Goal: Download file/media

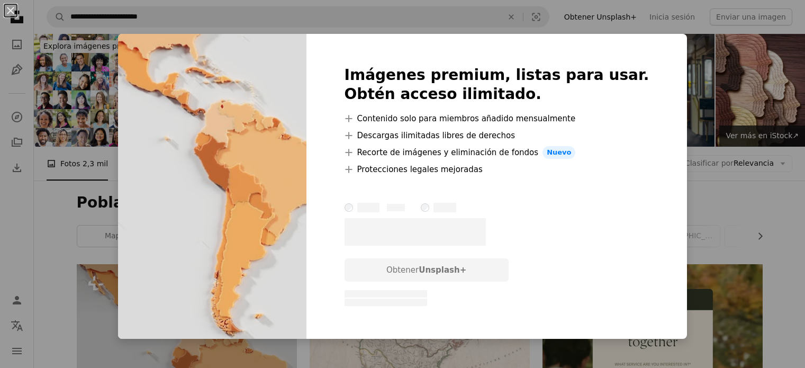
scroll to position [161, 0]
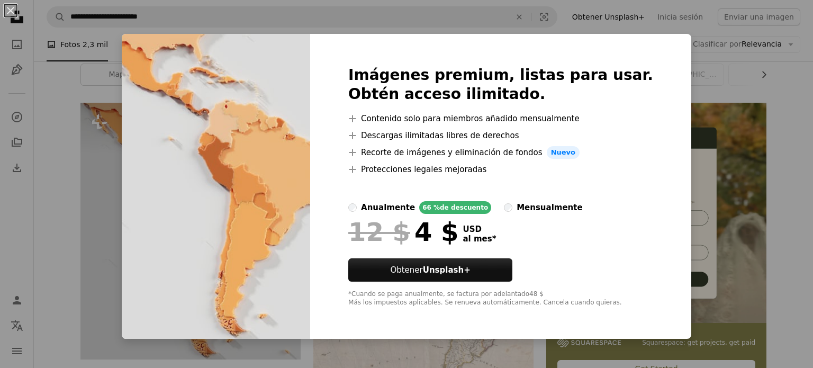
click at [716, 183] on div "An X shape Imágenes premium, listas para usar. Obtén acceso ilimitado. A plus s…" at bounding box center [406, 184] width 813 height 368
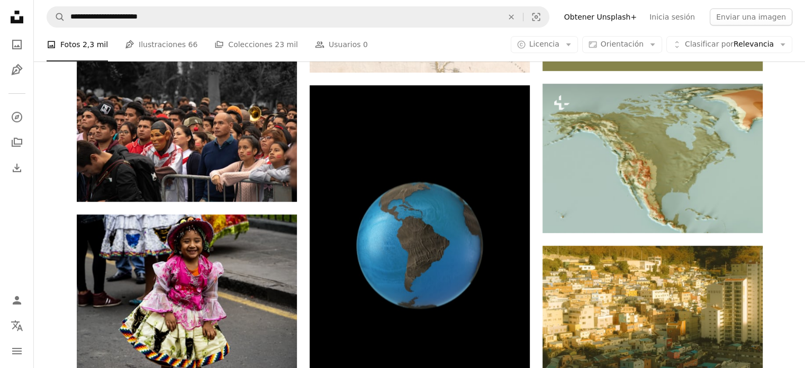
scroll to position [487, 0]
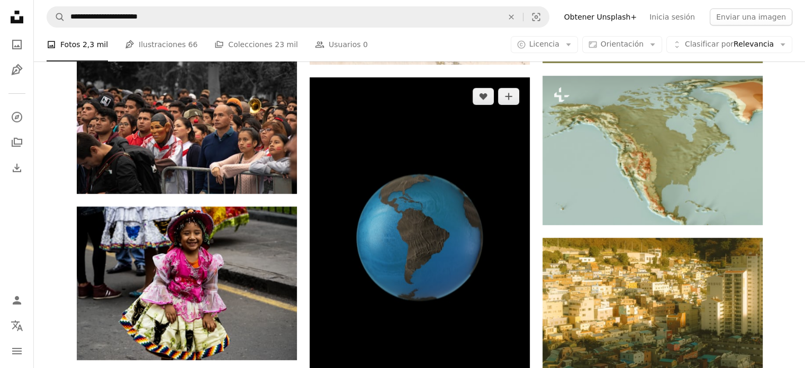
click at [489, 258] on img at bounding box center [420, 242] width 220 height 330
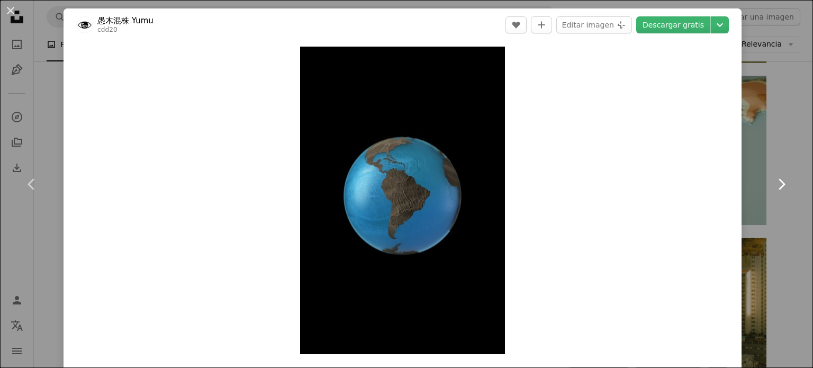
click at [784, 163] on link "Chevron right" at bounding box center [782, 184] width 64 height 102
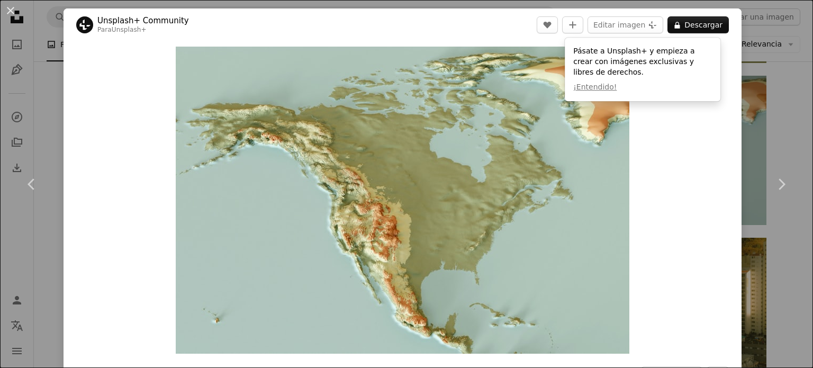
click at [752, 61] on div "An X shape Chevron left Chevron right Unsplash+ Community Para Unsplash+ A hear…" at bounding box center [406, 184] width 813 height 368
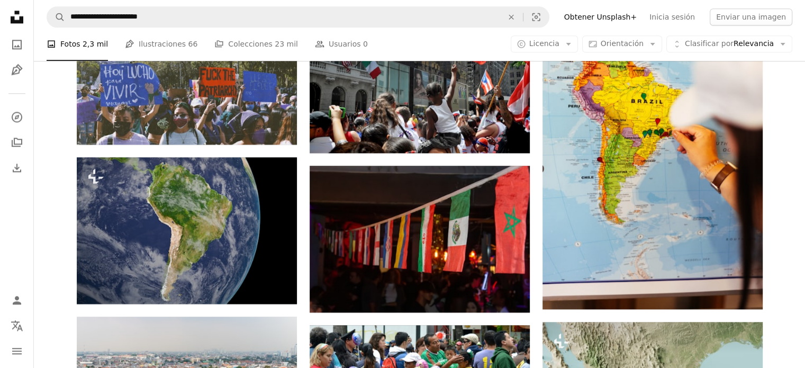
scroll to position [1397, 0]
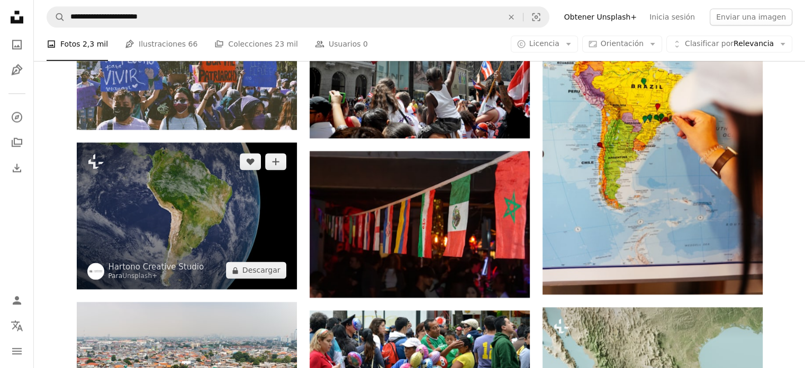
click at [192, 203] on img at bounding box center [187, 215] width 220 height 147
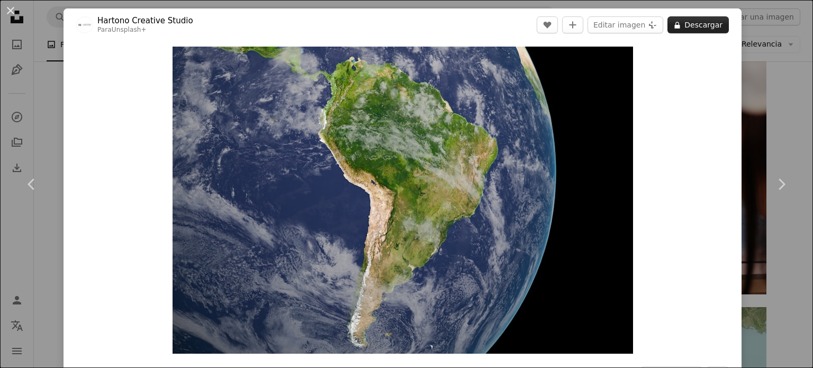
click at [701, 28] on button "A lock Descargar" at bounding box center [698, 24] width 61 height 17
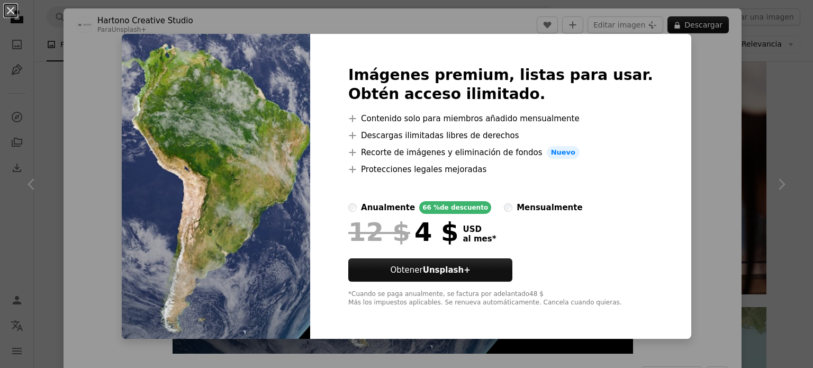
click at [753, 63] on div "An X shape Imágenes premium, listas para usar. Obtén acceso ilimitado. A plus s…" at bounding box center [406, 184] width 813 height 368
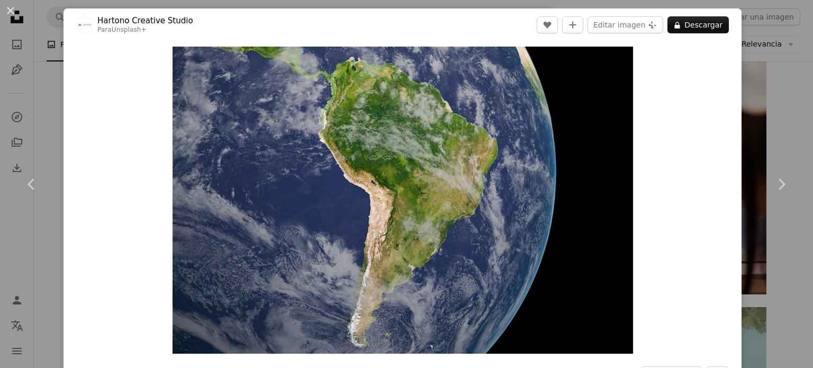
click at [746, 93] on div "An X shape Chevron left Chevron right Hartono Creative Studio Para Unsplash+ A …" at bounding box center [406, 184] width 813 height 368
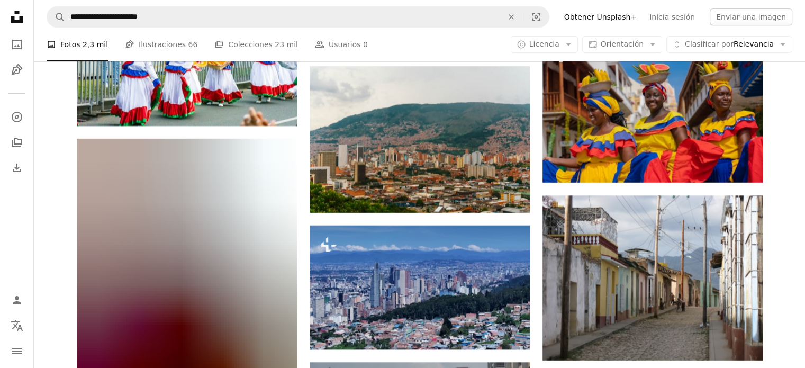
scroll to position [20258, 0]
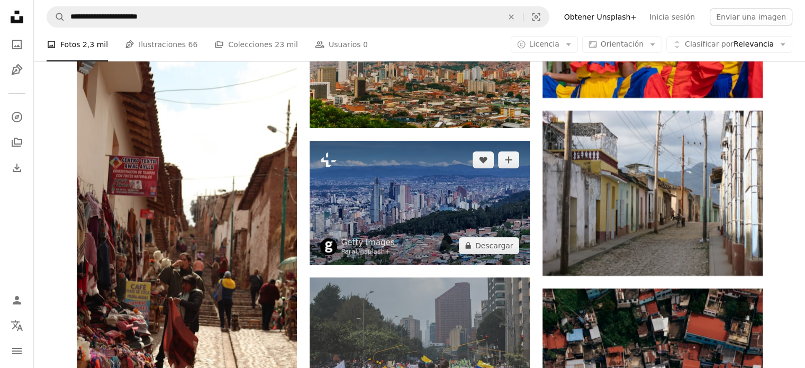
click at [433, 235] on img at bounding box center [420, 203] width 220 height 124
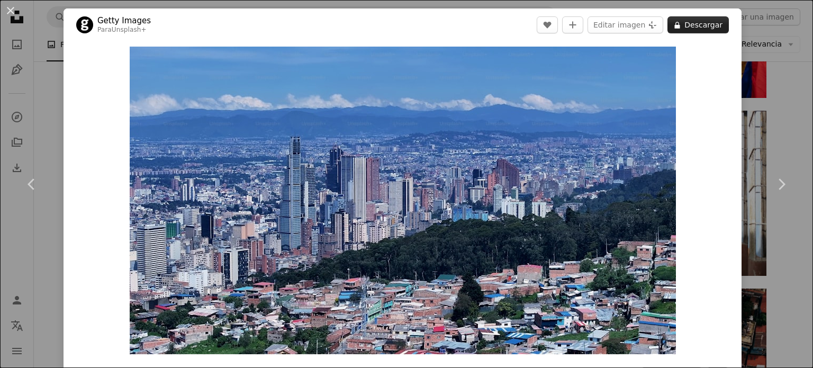
click at [691, 25] on button "A lock Descargar" at bounding box center [698, 24] width 61 height 17
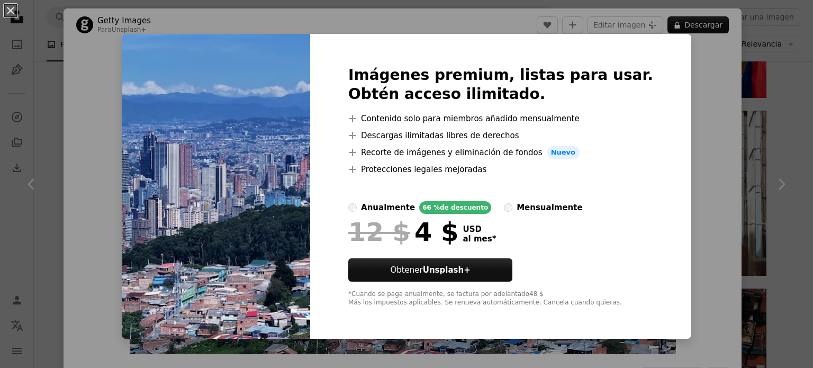
click at [755, 93] on div "An X shape Imágenes premium, listas para usar. Obtén acceso ilimitado. A plus s…" at bounding box center [406, 184] width 813 height 368
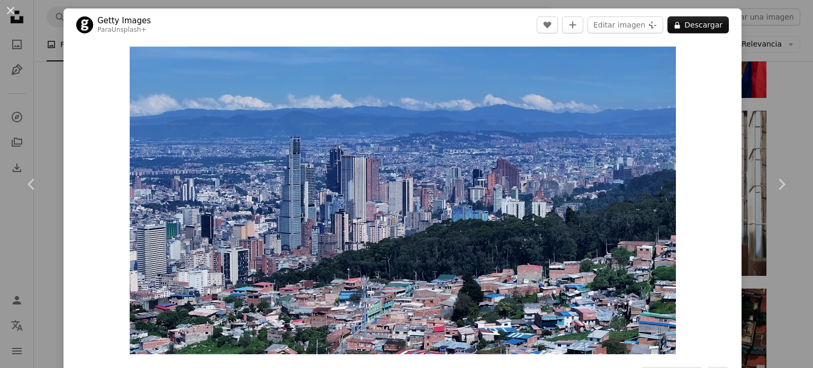
click at [773, 95] on div "An X shape Chevron left Chevron right Getty Images Para Unsplash+ A heart A plu…" at bounding box center [406, 184] width 813 height 368
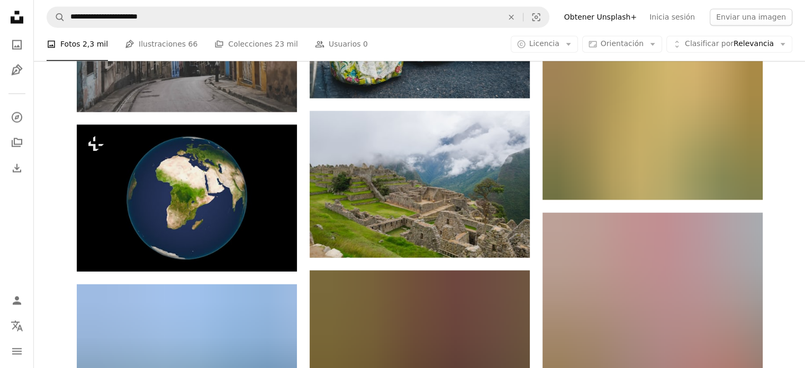
scroll to position [22004, 0]
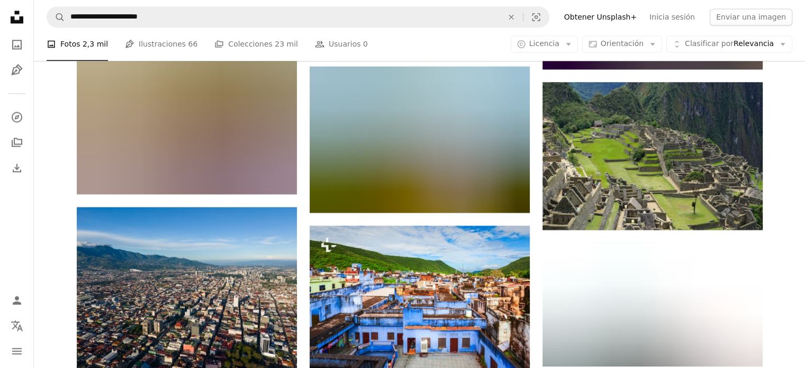
scroll to position [45748, 0]
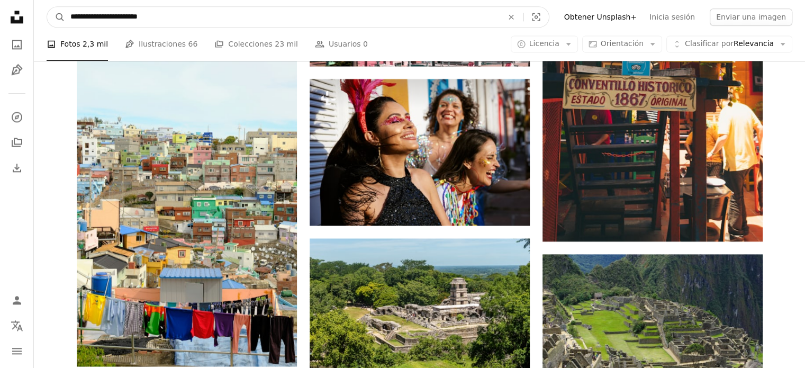
click at [174, 12] on input "**********" at bounding box center [282, 17] width 435 height 20
type input "*"
type input "**********"
click button "A magnifying glass" at bounding box center [56, 17] width 18 height 20
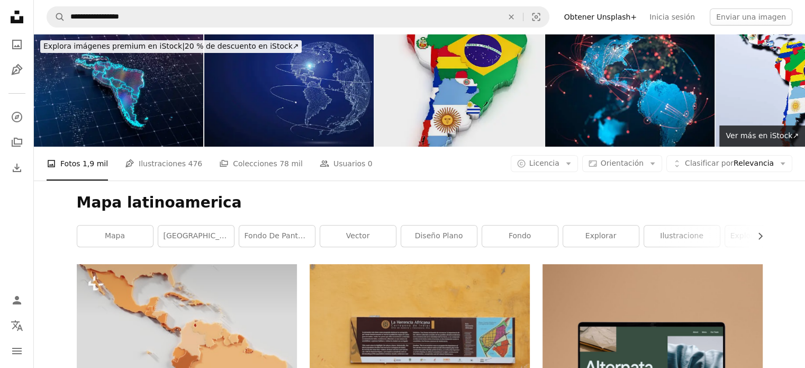
click at [469, 66] on img at bounding box center [459, 90] width 169 height 113
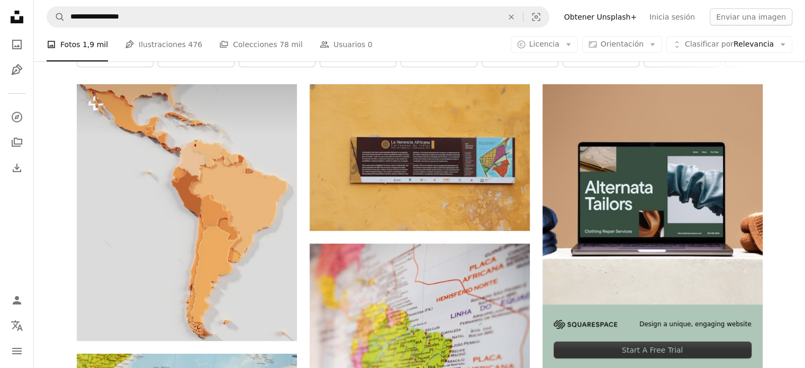
scroll to position [192, 0]
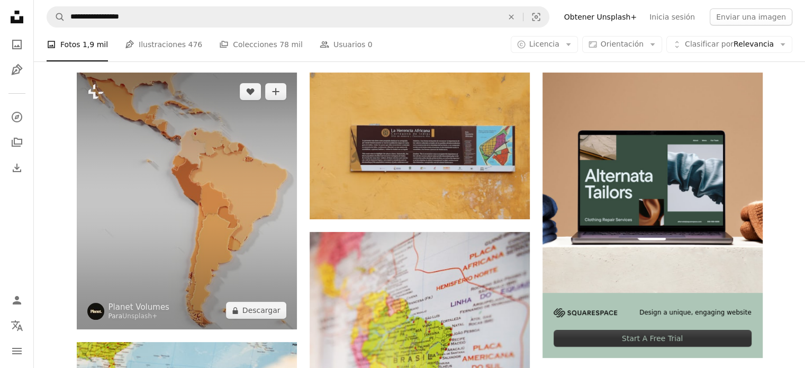
click at [230, 152] on img at bounding box center [187, 201] width 220 height 257
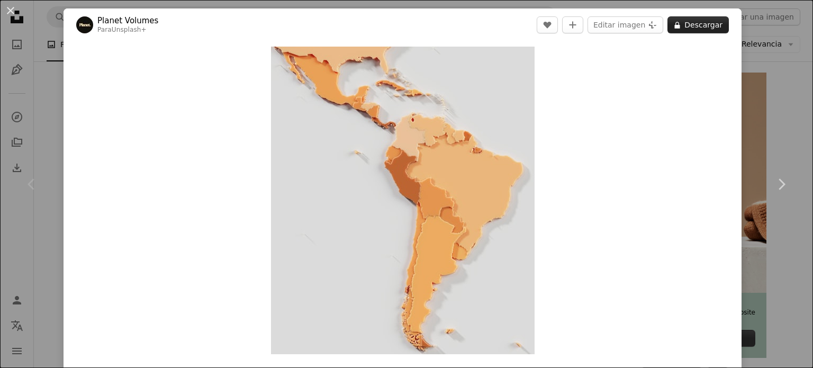
click at [686, 24] on button "A lock Descargar" at bounding box center [698, 24] width 61 height 17
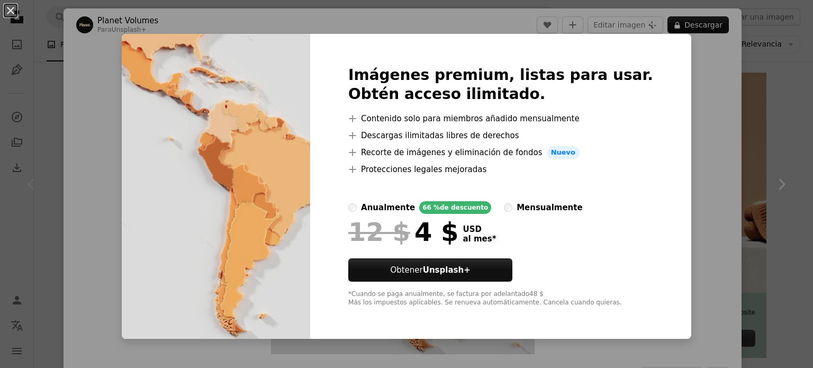
click at [747, 46] on div "An X shape Imágenes premium, listas para usar. Obtén acceso ilimitado. A plus s…" at bounding box center [406, 184] width 813 height 368
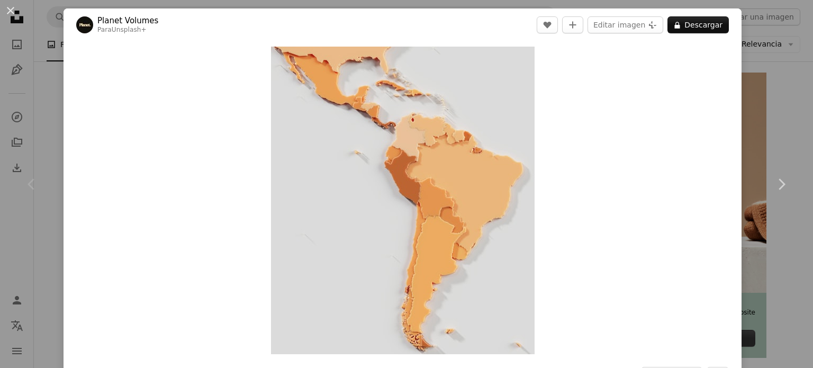
click at [747, 46] on div "An X shape Chevron left Chevron right Planet Volumes Para Unsplash+ A heart A p…" at bounding box center [406, 184] width 813 height 368
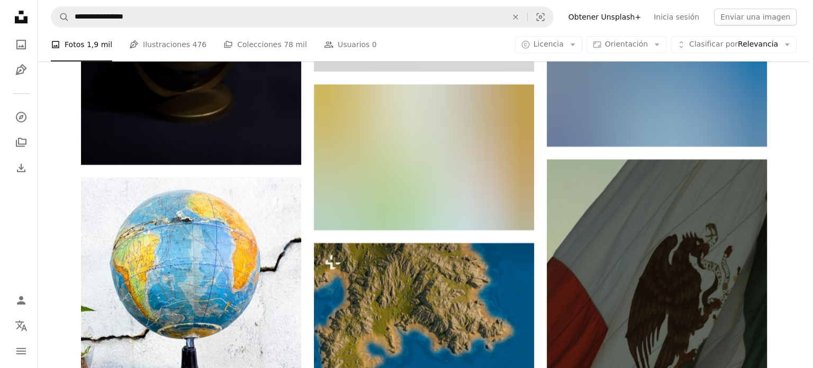
scroll to position [8730, 0]
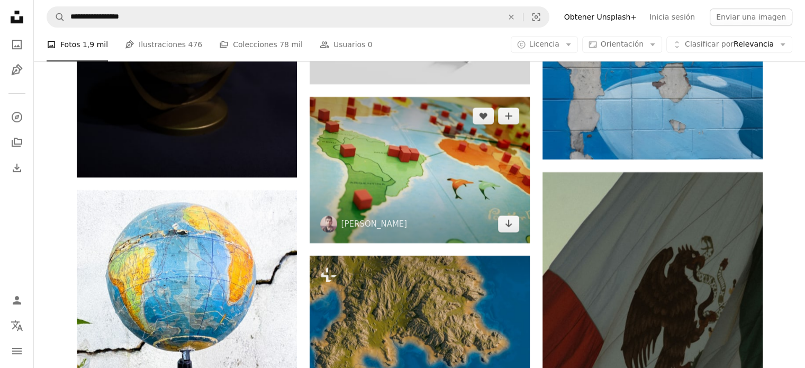
click at [465, 180] on img at bounding box center [420, 170] width 220 height 146
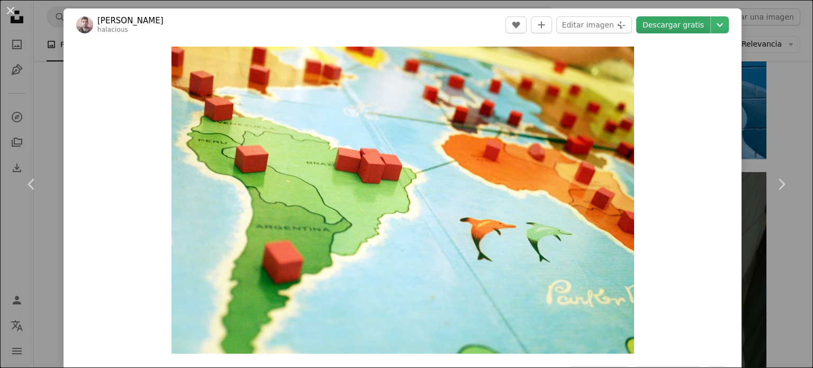
click at [673, 25] on link "Descargar gratis" at bounding box center [673, 24] width 74 height 17
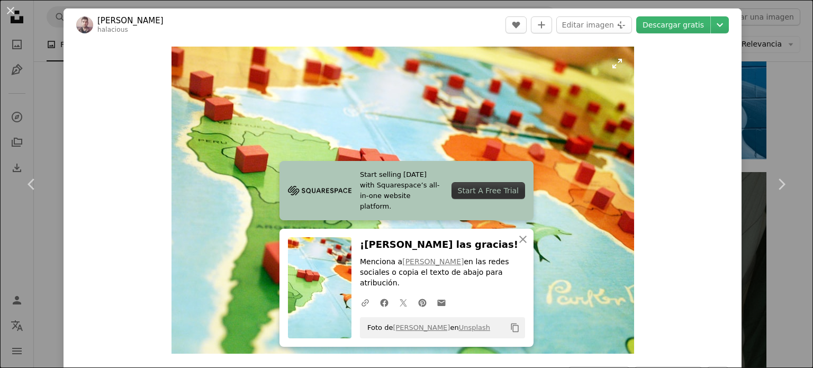
click at [573, 271] on img "Ampliar en esta imagen" at bounding box center [403, 200] width 463 height 307
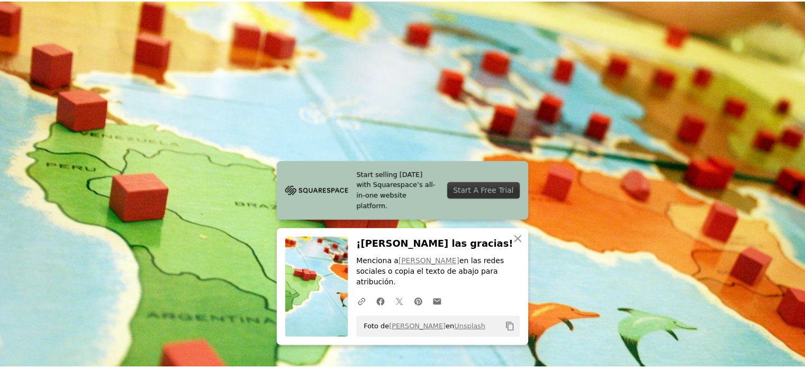
scroll to position [81, 0]
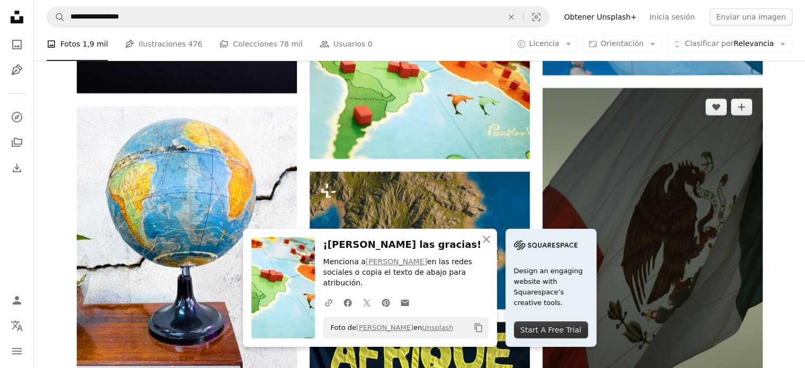
scroll to position [8829, 0]
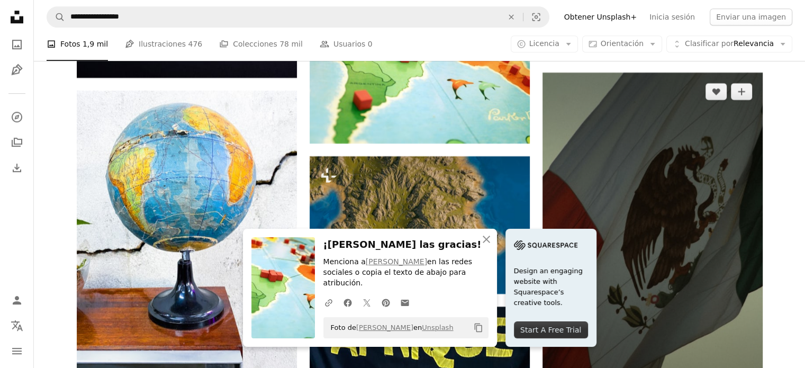
click at [635, 215] on img at bounding box center [653, 238] width 220 height 330
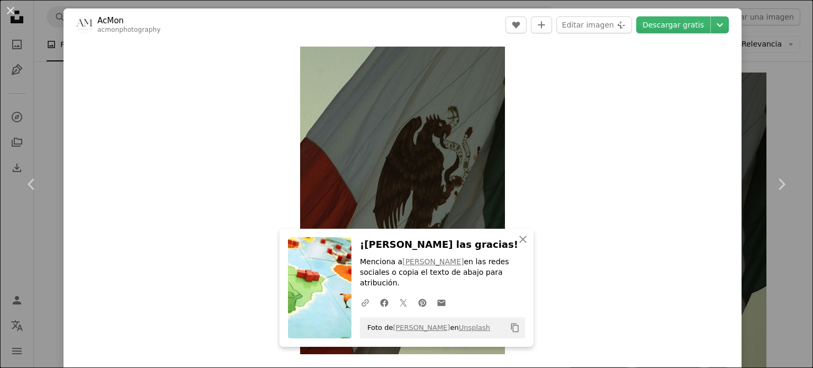
click at [778, 63] on div "An X shape Chevron left Chevron right AcMon acmonphotography A heart A plus sig…" at bounding box center [406, 184] width 813 height 368
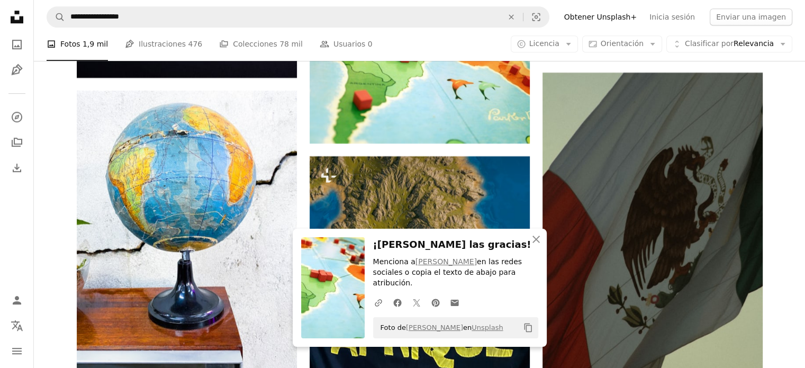
click at [534, 243] on icon "button" at bounding box center [536, 239] width 7 height 7
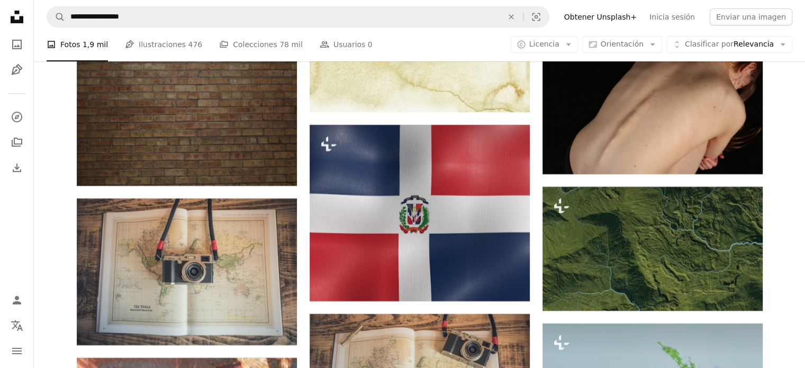
scroll to position [11780, 0]
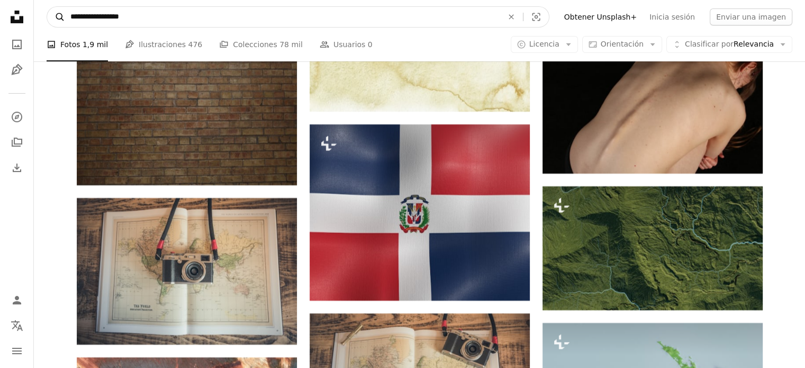
drag, startPoint x: 145, startPoint y: 11, endPoint x: 59, endPoint y: 13, distance: 85.8
click at [59, 13] on form "**********" at bounding box center [298, 16] width 503 height 21
type input "**********"
click at [47, 7] on button "A magnifying glass" at bounding box center [56, 17] width 18 height 20
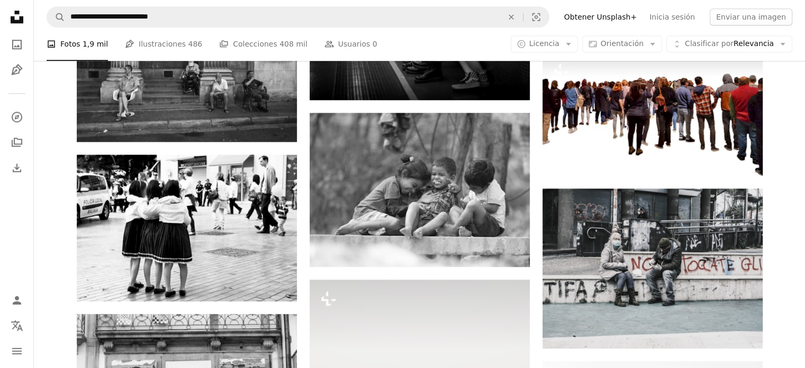
scroll to position [860, 0]
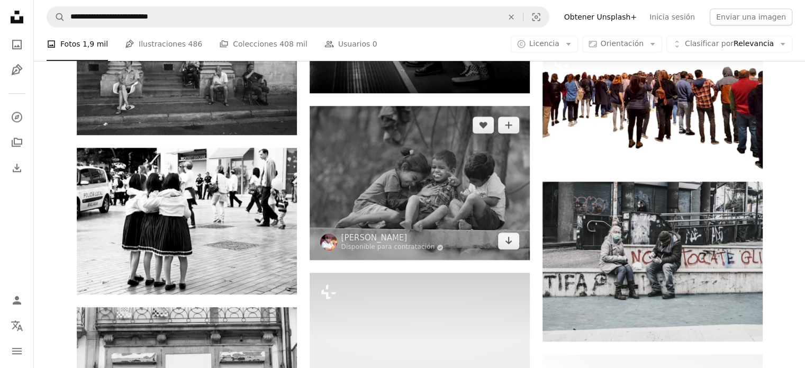
click at [451, 199] on img at bounding box center [420, 183] width 220 height 154
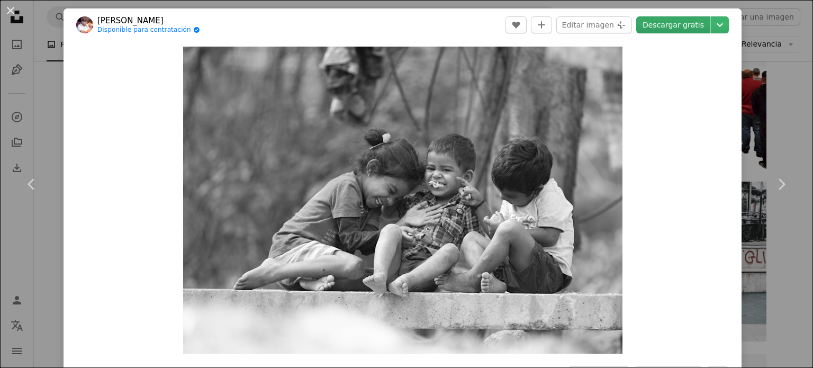
click at [666, 26] on link "Descargar gratis" at bounding box center [673, 24] width 74 height 17
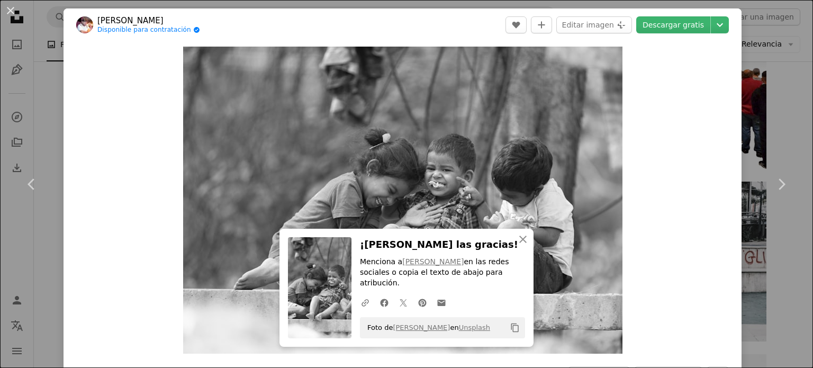
click at [775, 99] on div "An X shape Chevron left Chevron right [PERSON_NAME] Disponible para contratació…" at bounding box center [406, 184] width 813 height 368
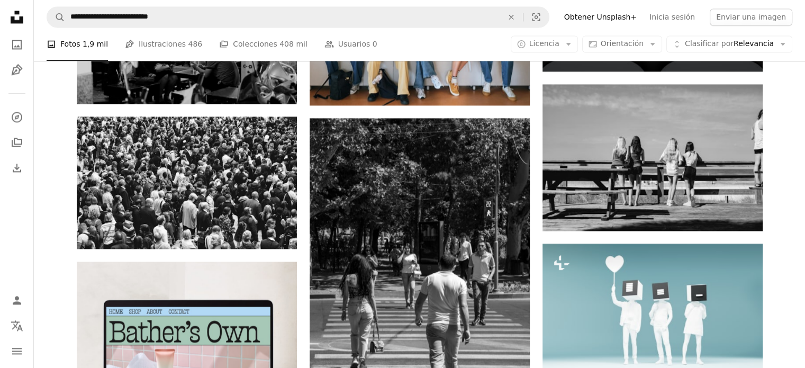
scroll to position [1701, 0]
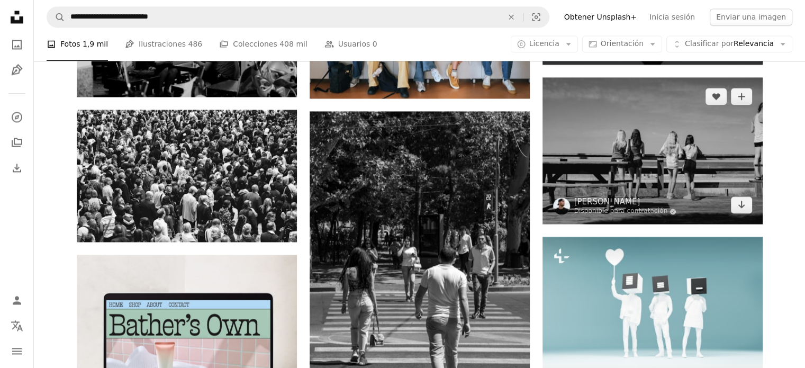
click at [672, 156] on img at bounding box center [653, 150] width 220 height 147
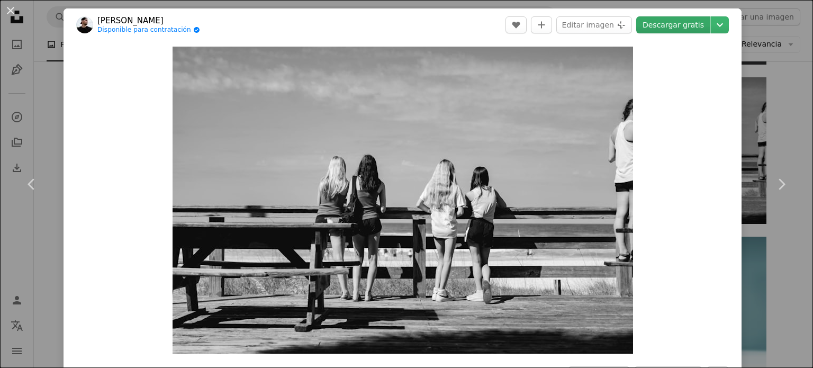
click at [680, 23] on link "Descargar gratis" at bounding box center [673, 24] width 74 height 17
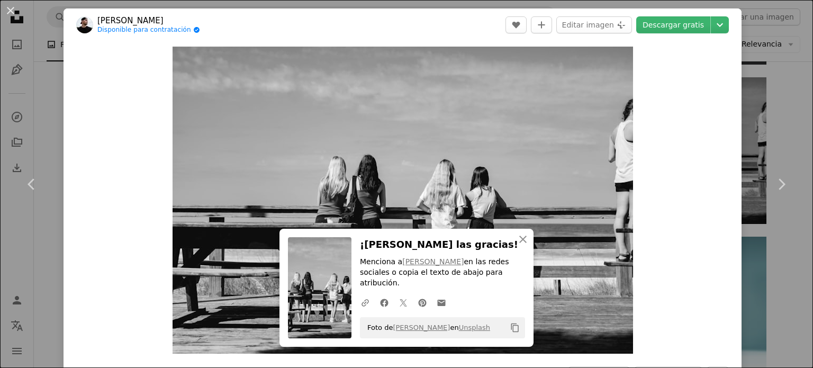
click at [783, 294] on div "An X shape Chevron left Chevron right [PERSON_NAME] Disponible para contratació…" at bounding box center [406, 184] width 813 height 368
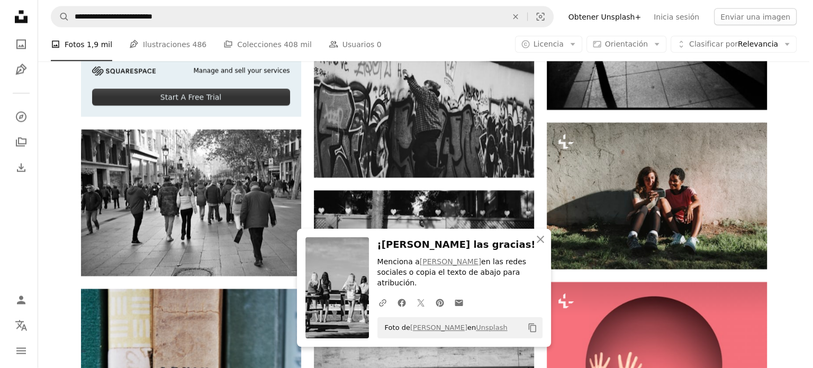
scroll to position [2145, 0]
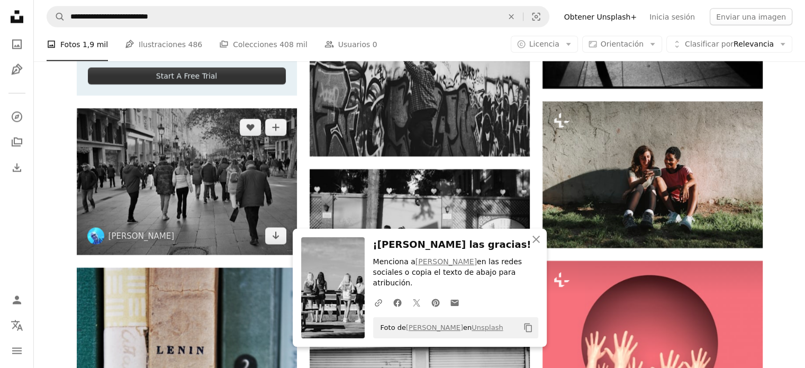
click at [212, 175] on img at bounding box center [187, 182] width 220 height 147
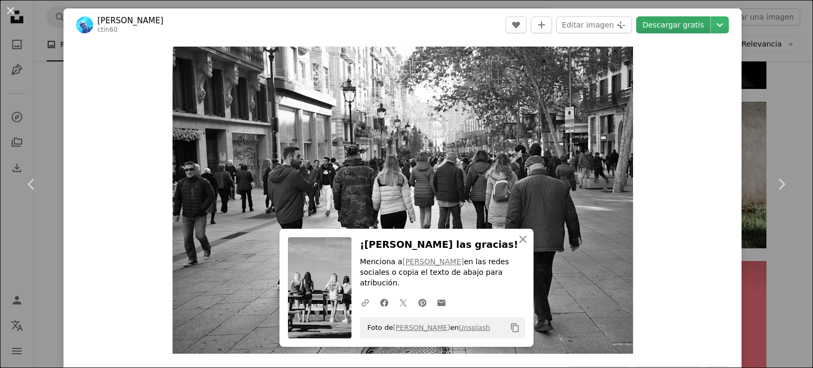
click at [676, 25] on link "Descargar gratis" at bounding box center [673, 24] width 74 height 17
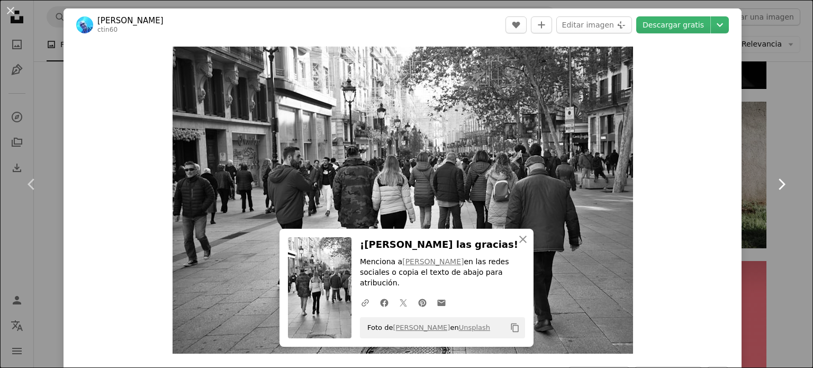
click at [791, 137] on link "Chevron right" at bounding box center [782, 184] width 64 height 102
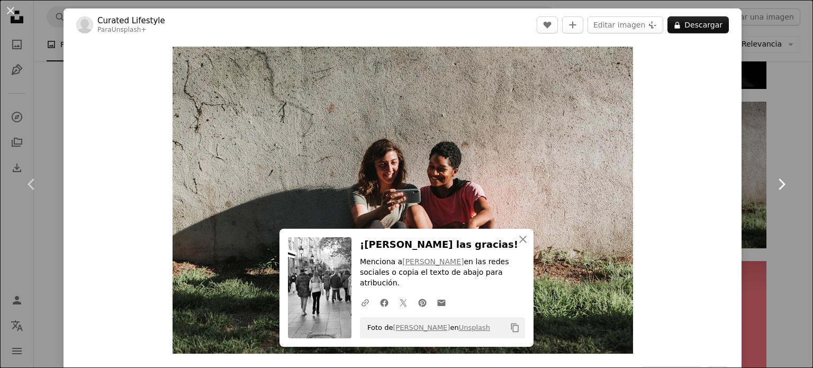
click at [791, 137] on link "Chevron right" at bounding box center [782, 184] width 64 height 102
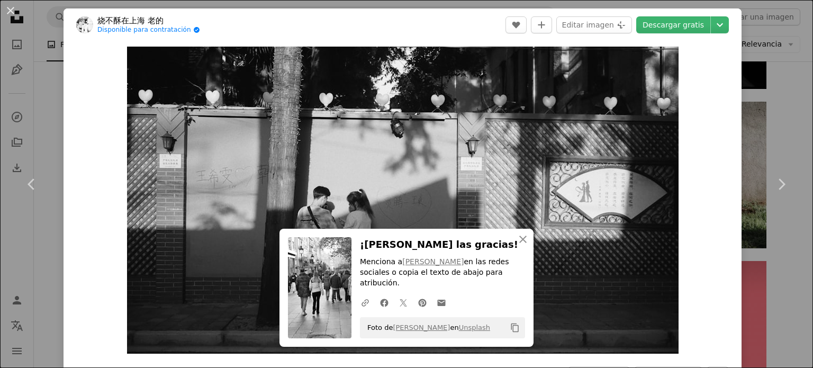
scroll to position [322, 0]
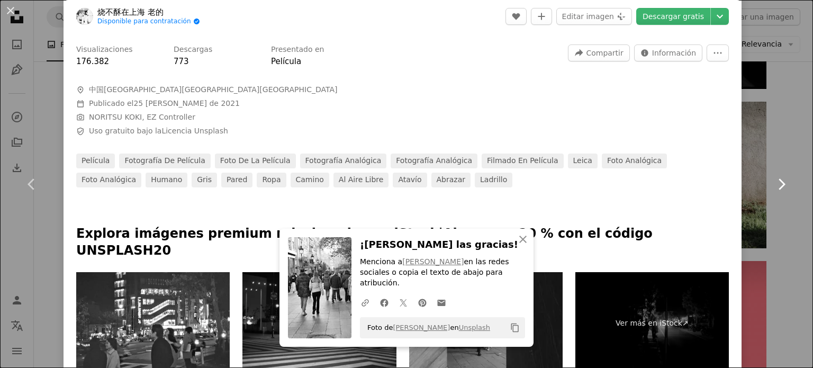
click at [775, 160] on link "Chevron right" at bounding box center [782, 184] width 64 height 102
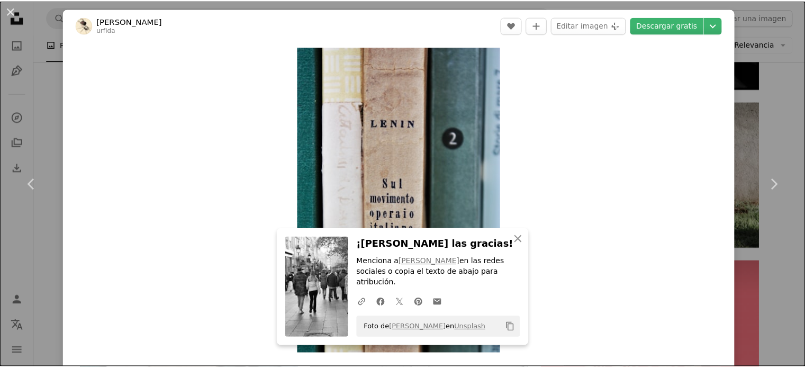
scroll to position [322, 0]
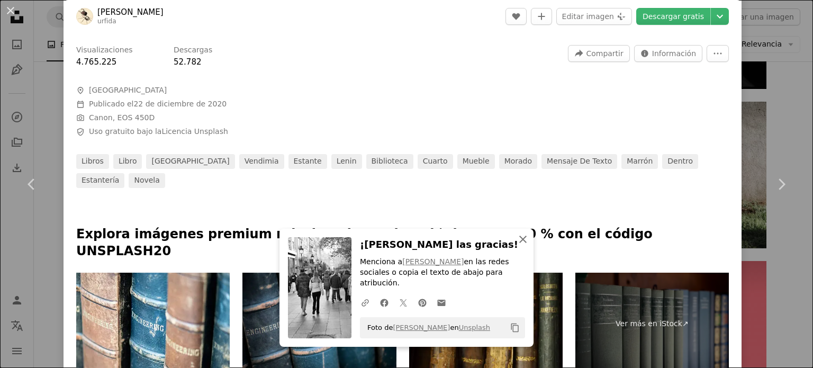
click at [520, 246] on icon "An X shape" at bounding box center [523, 239] width 13 height 13
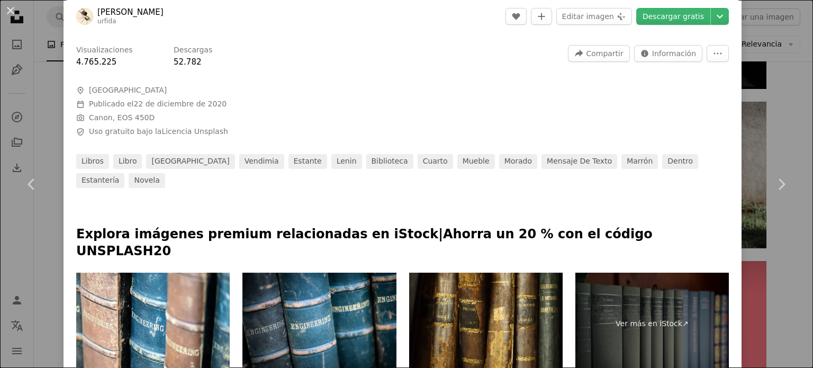
click at [773, 259] on div "An X shape Chevron left Chevron right [PERSON_NAME] urfida A heart A plus sign …" at bounding box center [406, 184] width 813 height 368
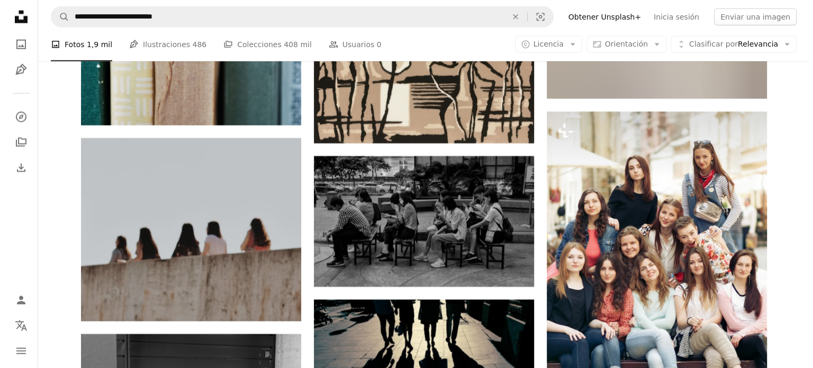
scroll to position [2632, 0]
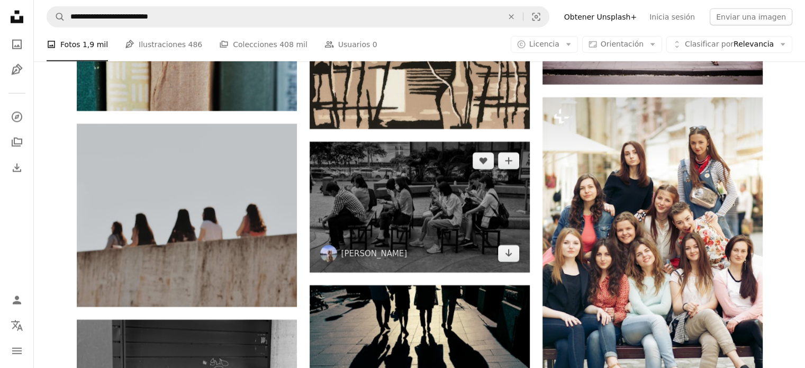
click at [444, 203] on img at bounding box center [420, 207] width 220 height 131
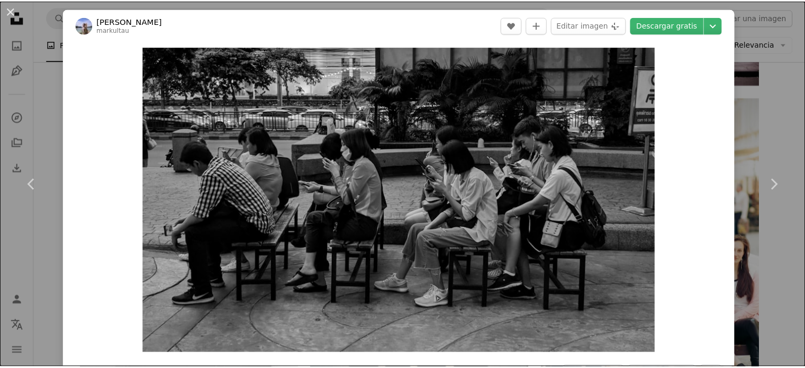
scroll to position [322, 0]
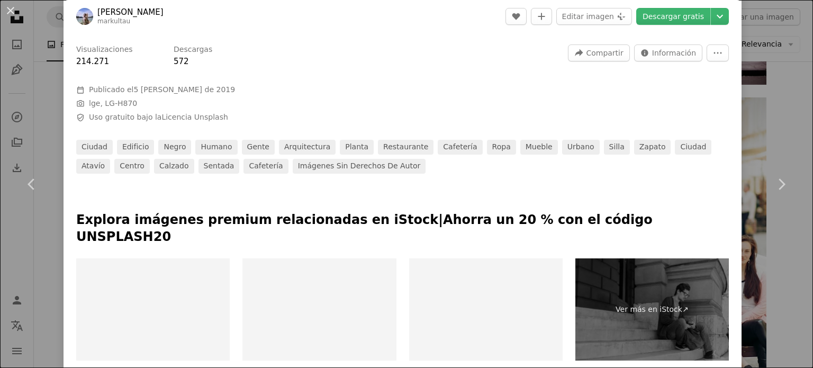
drag, startPoint x: 803, startPoint y: 160, endPoint x: 775, endPoint y: 55, distance: 108.5
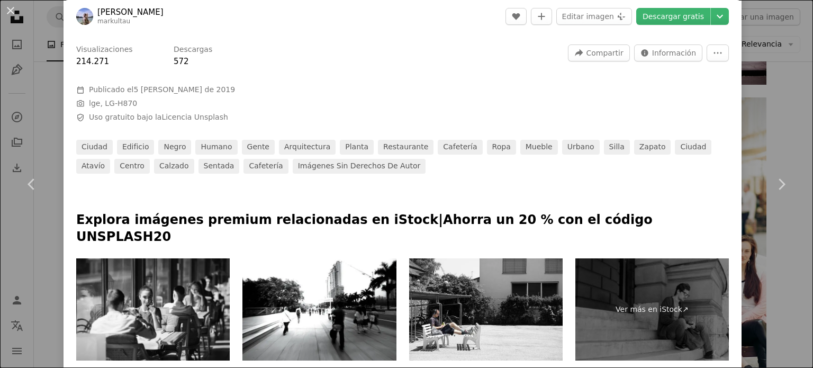
click at [775, 55] on div "An X shape Chevron left Chevron right [PERSON_NAME] markultau A heart A plus si…" at bounding box center [406, 184] width 813 height 368
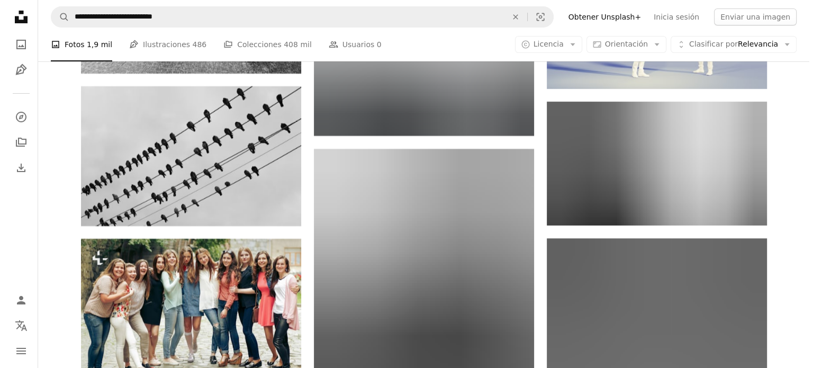
scroll to position [3881, 0]
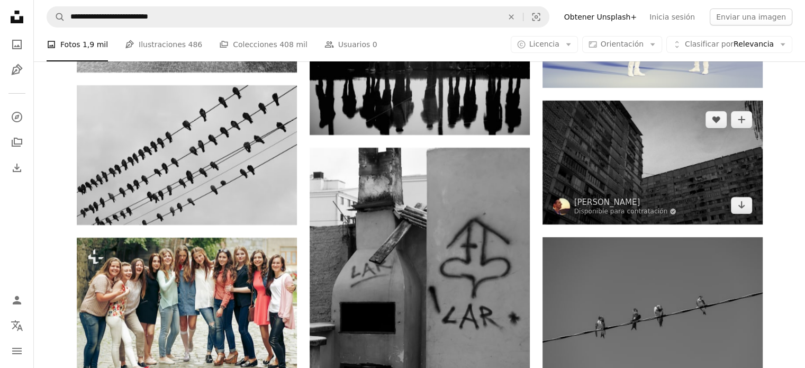
click at [665, 179] on img at bounding box center [653, 163] width 220 height 124
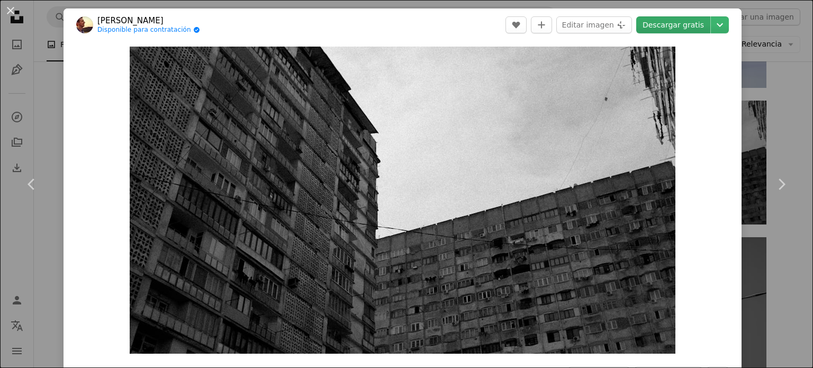
click at [665, 26] on link "Descargar gratis" at bounding box center [673, 24] width 74 height 17
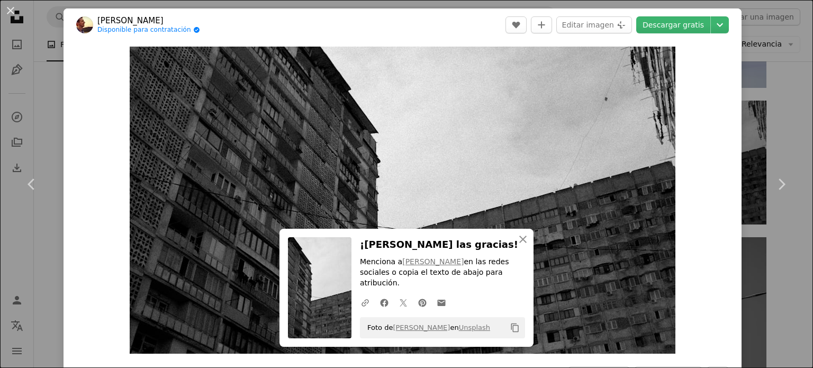
click at [784, 217] on link "Chevron right" at bounding box center [782, 184] width 64 height 102
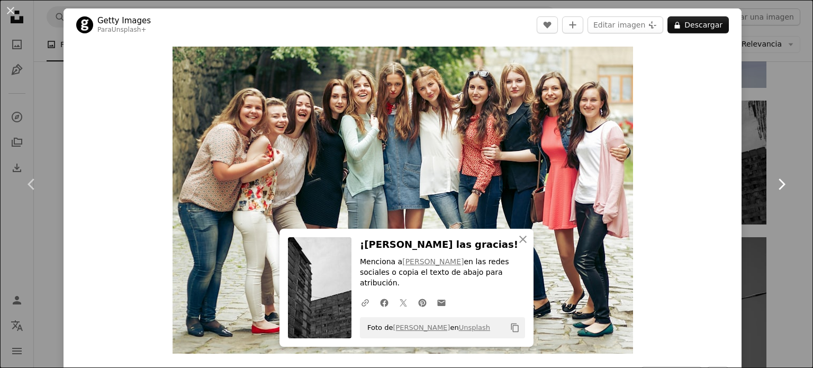
click at [784, 217] on link "Chevron right" at bounding box center [782, 184] width 64 height 102
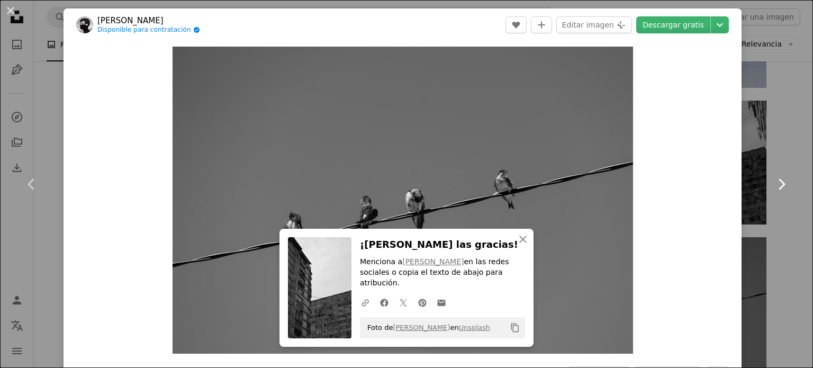
click at [784, 217] on link "Chevron right" at bounding box center [782, 184] width 64 height 102
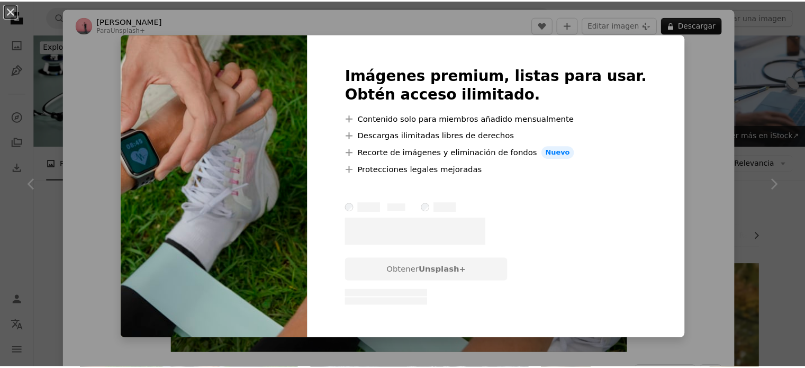
scroll to position [5362, 0]
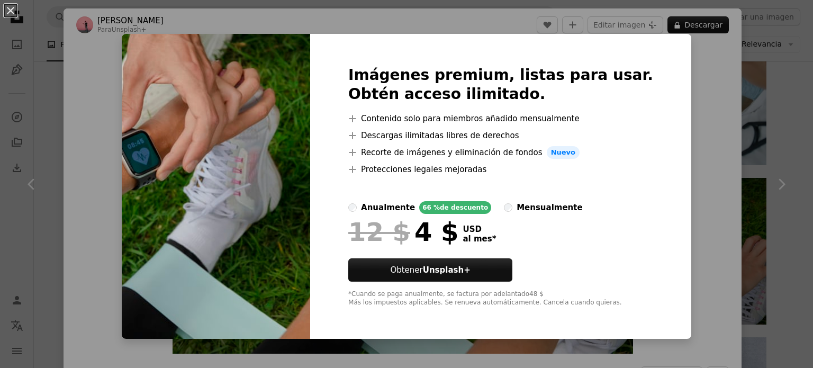
click at [694, 116] on div "An X shape Imágenes premium, listas para usar. Obtén acceso ilimitado. A plus s…" at bounding box center [406, 184] width 813 height 368
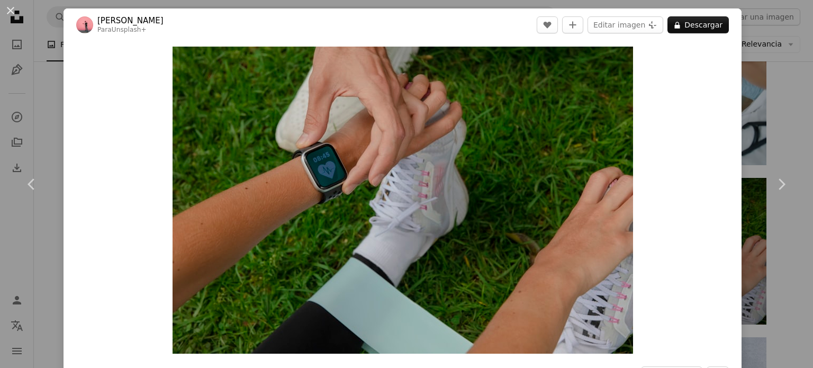
click at [775, 127] on div "An X shape Chevron left Chevron right Pablo Merchán Montes Para Unsplash+ A hea…" at bounding box center [406, 184] width 813 height 368
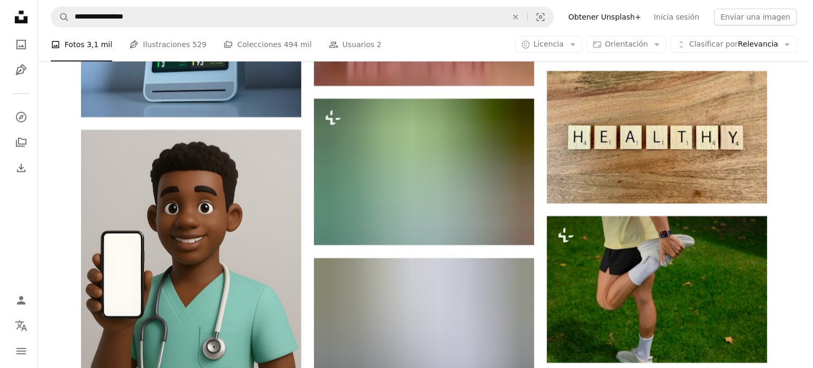
scroll to position [8600, 0]
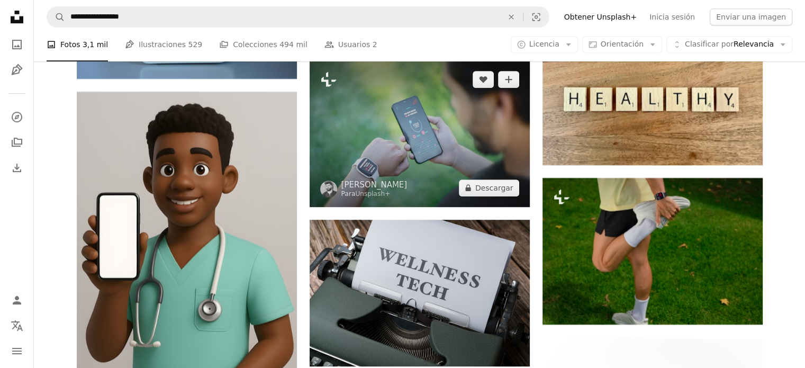
click at [448, 173] on img at bounding box center [420, 133] width 220 height 147
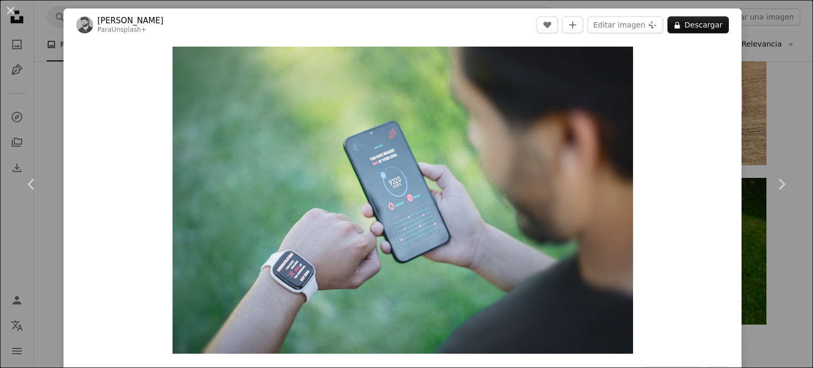
click at [782, 219] on link "Chevron right" at bounding box center [782, 184] width 64 height 102
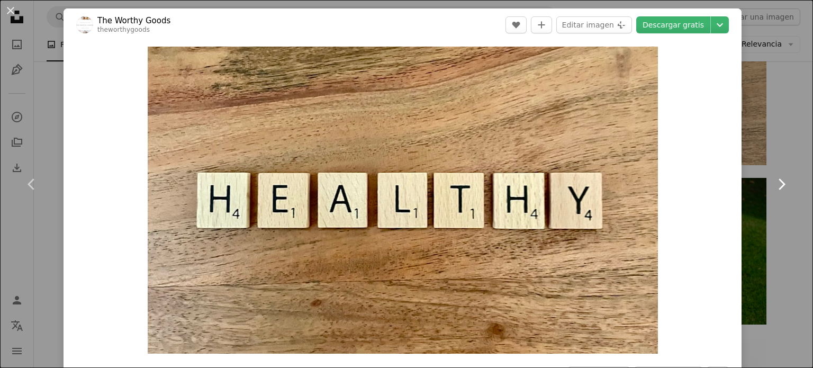
click at [773, 182] on icon "Chevron right" at bounding box center [781, 184] width 17 height 17
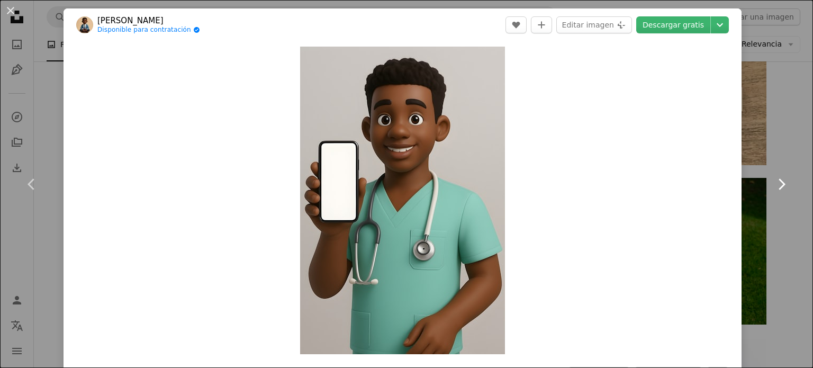
click at [773, 182] on icon "Chevron right" at bounding box center [781, 184] width 17 height 17
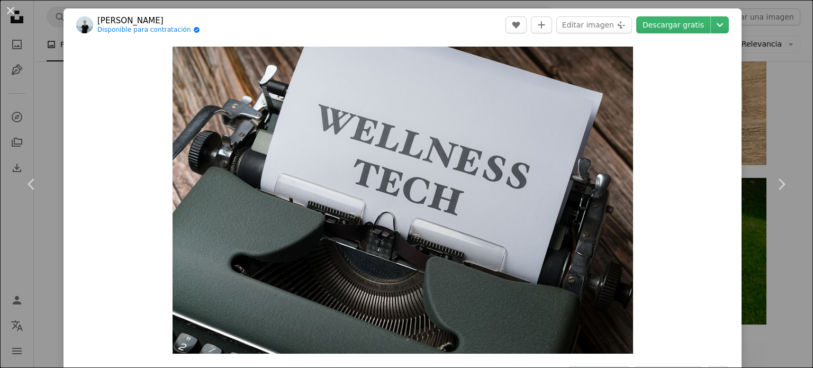
click at [781, 214] on link "Chevron right" at bounding box center [782, 184] width 64 height 102
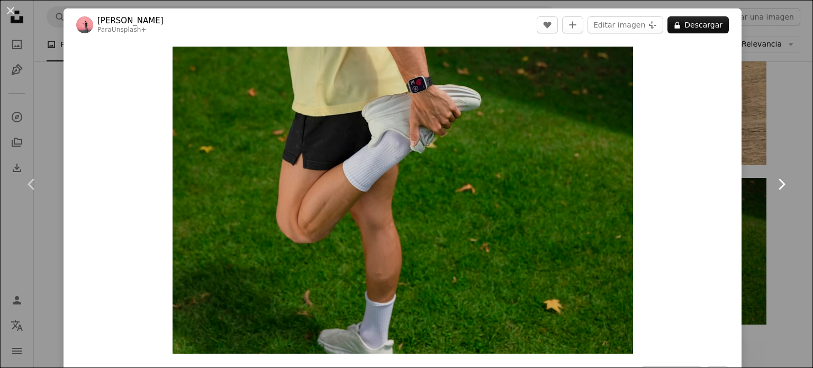
click at [781, 214] on link "Chevron right" at bounding box center [782, 184] width 64 height 102
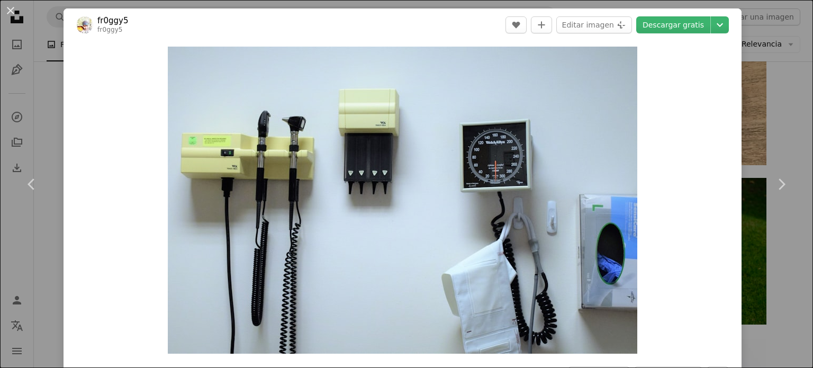
scroll to position [322, 0]
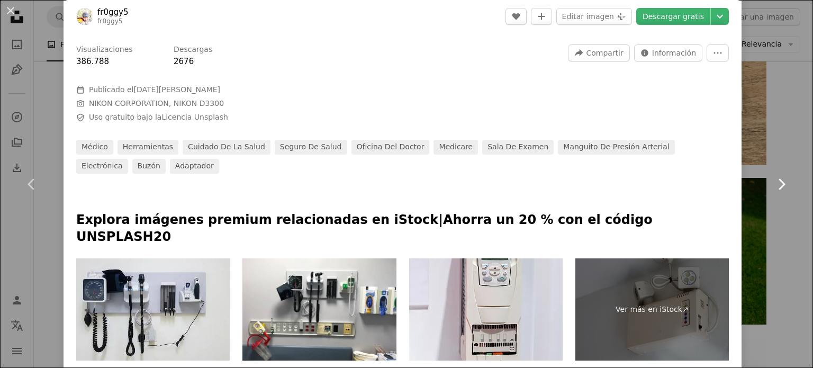
click at [785, 229] on link "Chevron right" at bounding box center [782, 184] width 64 height 102
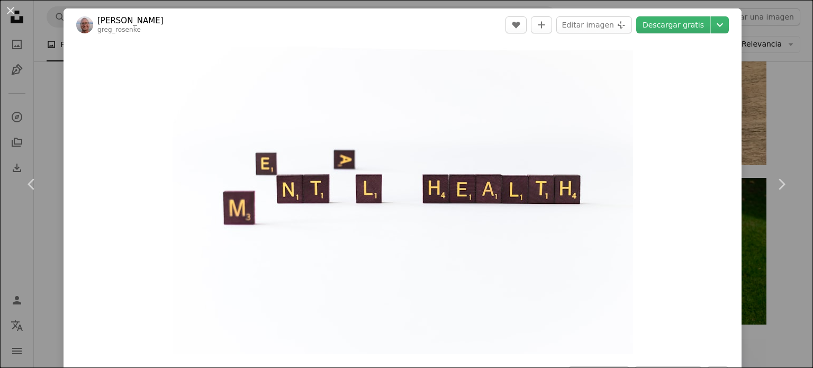
click at [767, 121] on div "An X shape Chevron left Chevron right Greg Rosenke greg_rosenke A heart A plus …" at bounding box center [406, 184] width 813 height 368
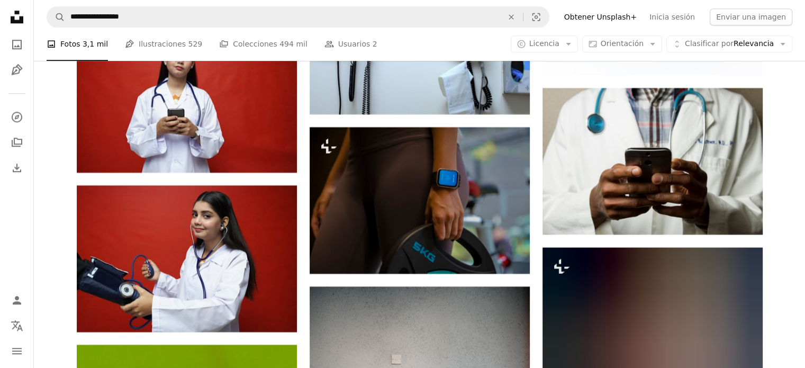
scroll to position [9072, 0]
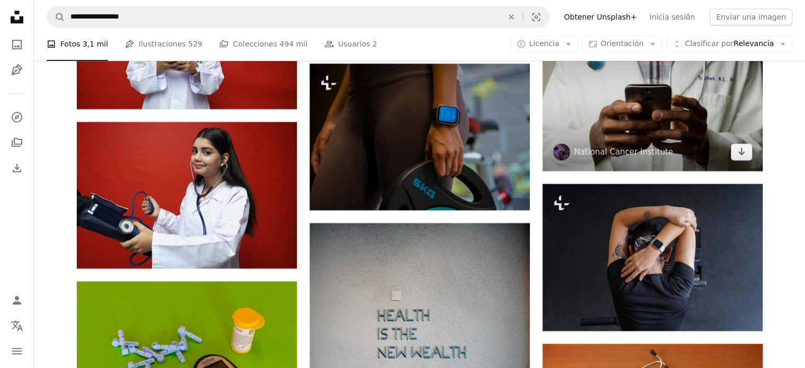
click at [709, 137] on img at bounding box center [653, 97] width 220 height 147
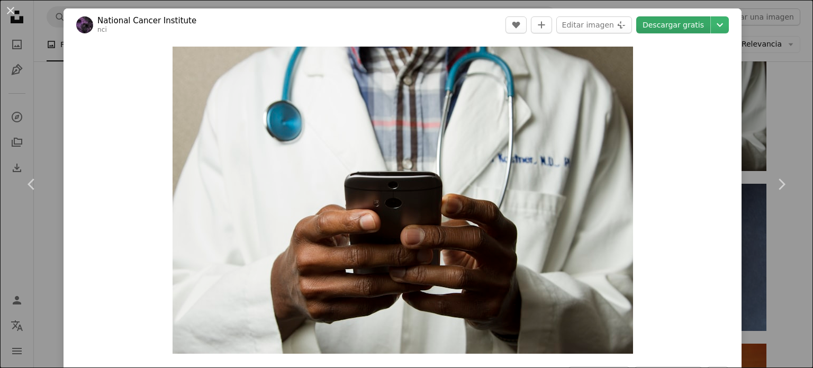
click at [662, 19] on link "Descargar gratis" at bounding box center [673, 24] width 74 height 17
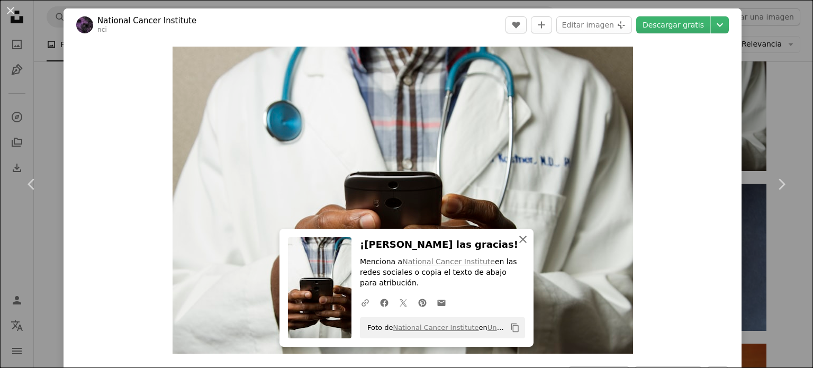
click at [518, 246] on icon "An X shape" at bounding box center [523, 239] width 13 height 13
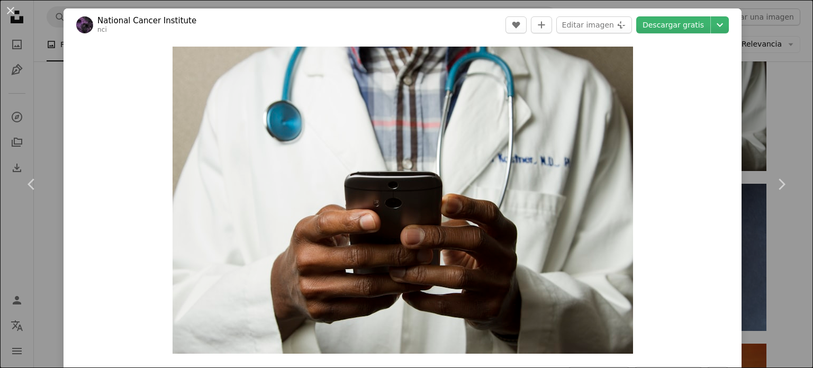
click at [779, 101] on div "An X shape Chevron left Chevron right National Cancer Institute nci A heart A p…" at bounding box center [406, 184] width 813 height 368
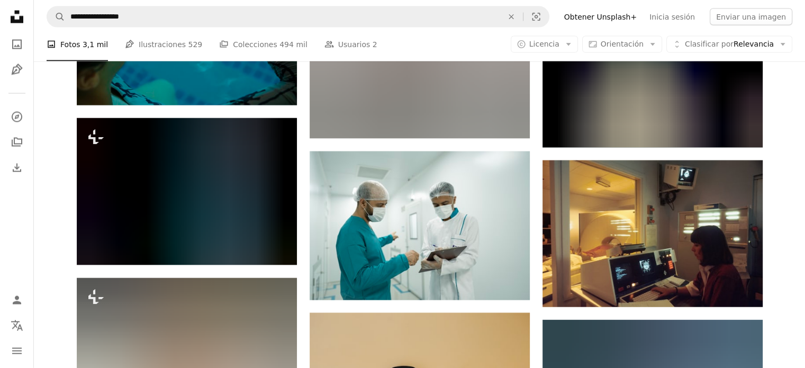
scroll to position [10413, 0]
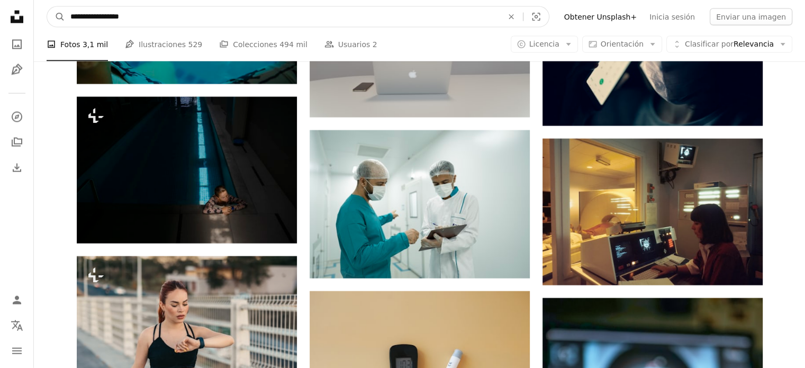
drag, startPoint x: 140, startPoint y: 19, endPoint x: 71, endPoint y: 16, distance: 69.4
click at [71, 16] on input "**********" at bounding box center [282, 17] width 435 height 20
type input "**********"
click button "A magnifying glass" at bounding box center [56, 17] width 18 height 20
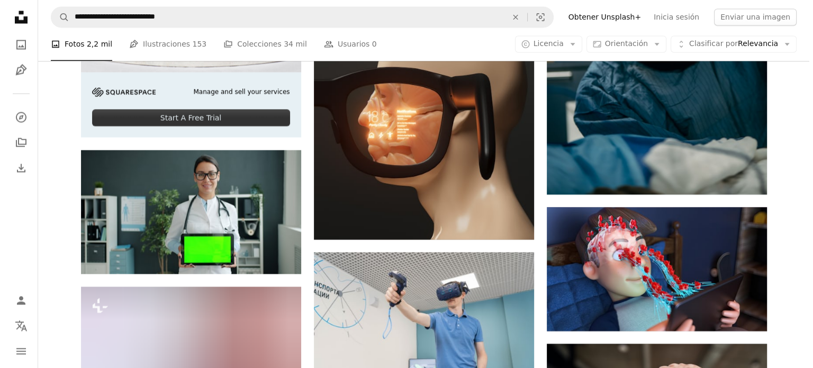
scroll to position [1887, 0]
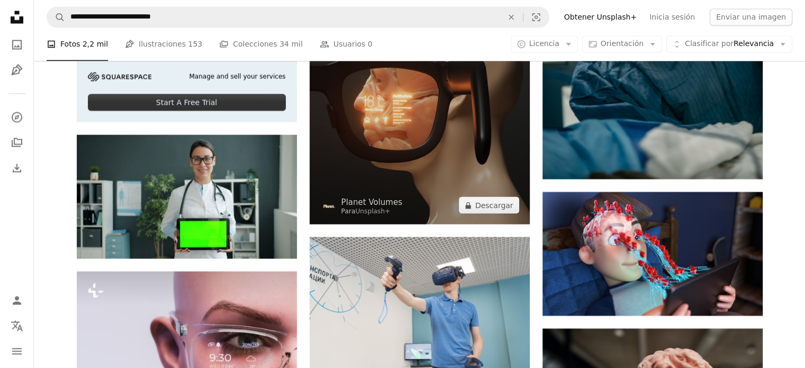
click at [432, 143] on img at bounding box center [420, 99] width 220 height 250
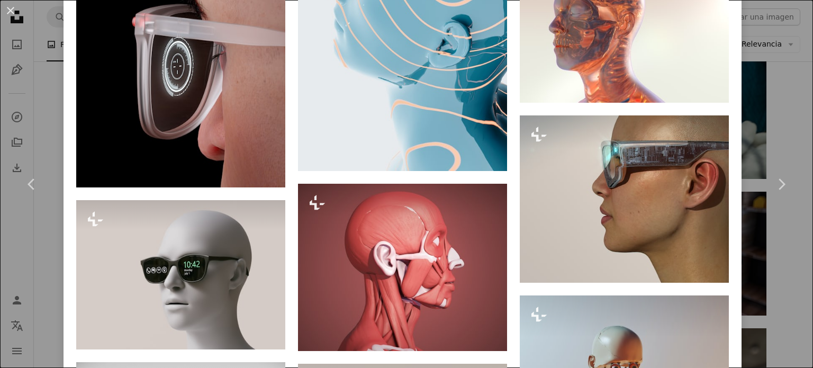
scroll to position [1610, 0]
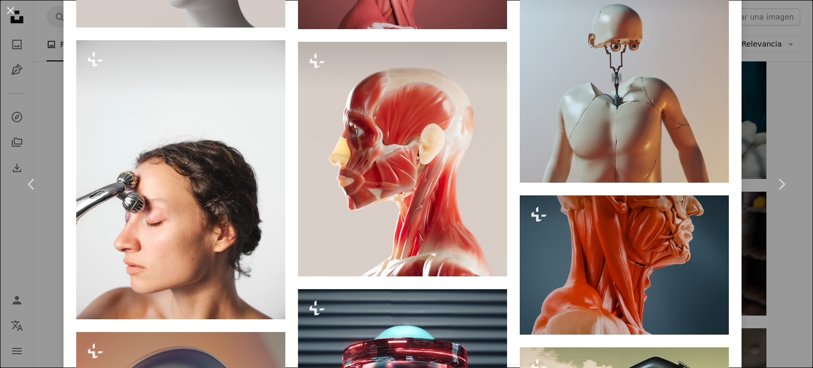
click at [807, 208] on html "**********" at bounding box center [406, 188] width 813 height 4150
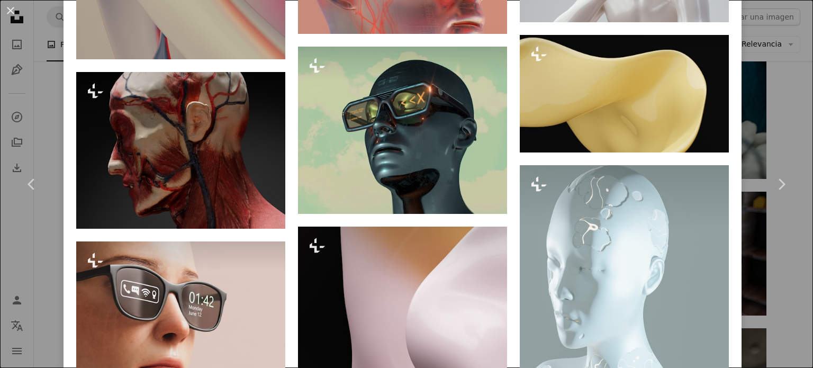
scroll to position [2576, 0]
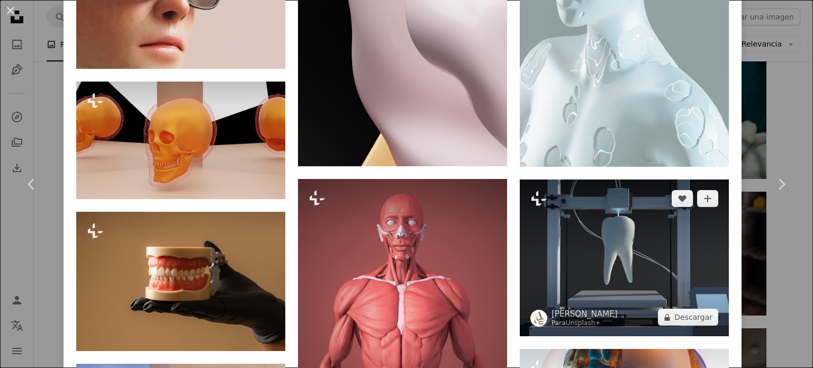
click at [645, 222] on img at bounding box center [624, 257] width 209 height 157
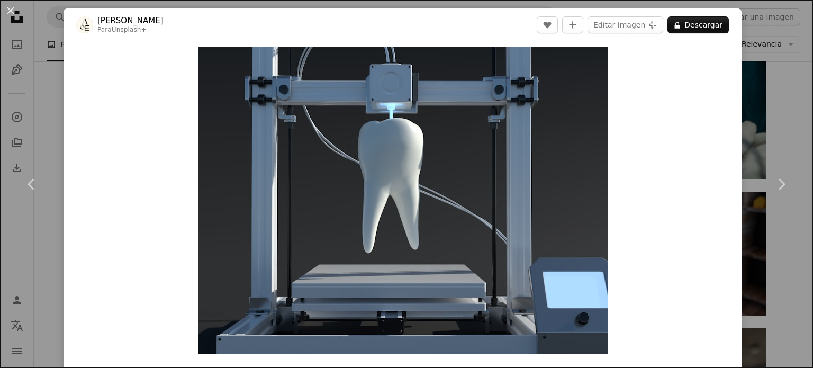
click at [806, 242] on html "**********" at bounding box center [406, 188] width 813 height 4150
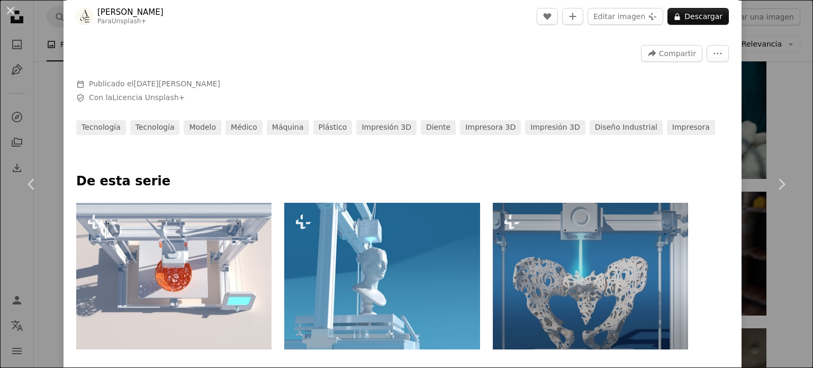
click at [609, 248] on img at bounding box center [590, 276] width 195 height 147
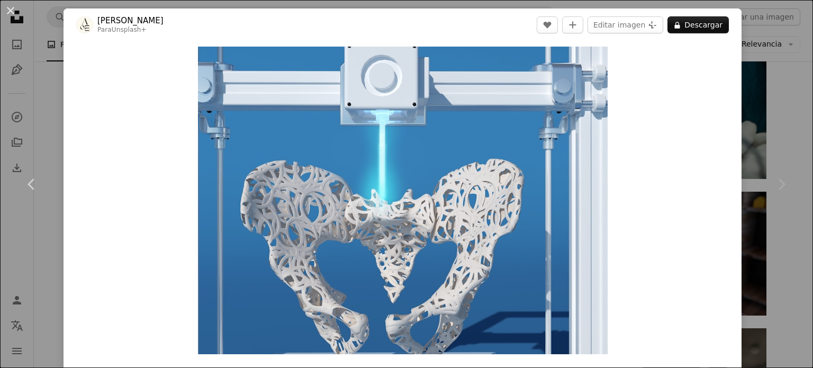
click at [806, 191] on html "**********" at bounding box center [406, 188] width 813 height 4150
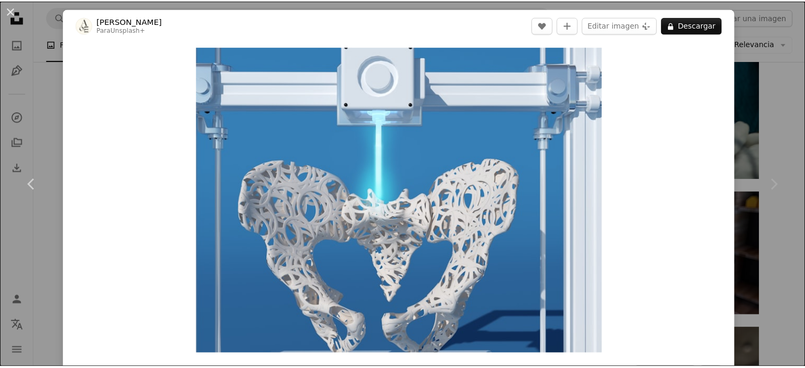
scroll to position [322, 0]
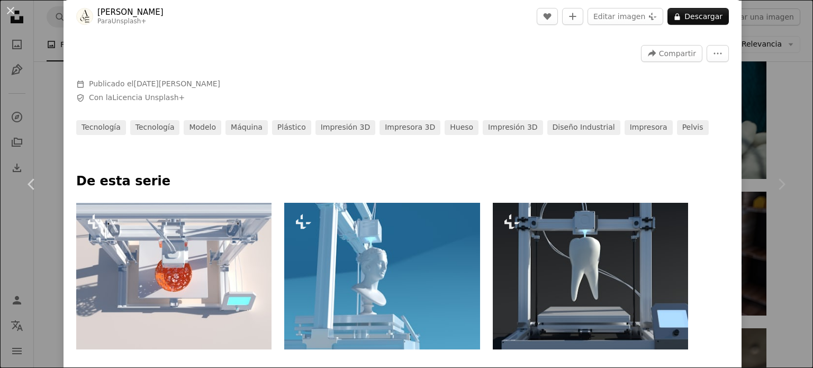
click at [805, 62] on html "**********" at bounding box center [406, 188] width 813 height 4150
click at [774, 74] on div "An X shape Chevron left Chevron right Allison Saeng Para Unsplash+ A heart A pl…" at bounding box center [406, 184] width 813 height 368
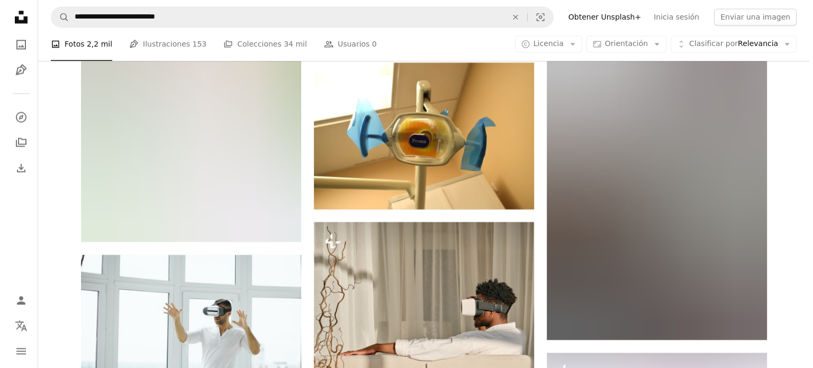
scroll to position [5629, 0]
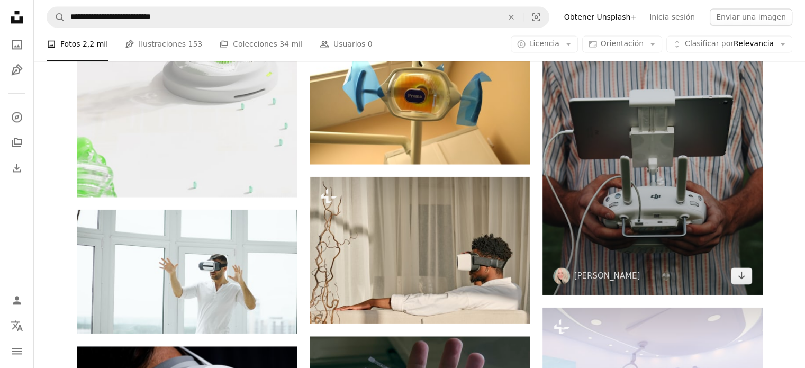
click at [671, 227] on img at bounding box center [653, 130] width 220 height 330
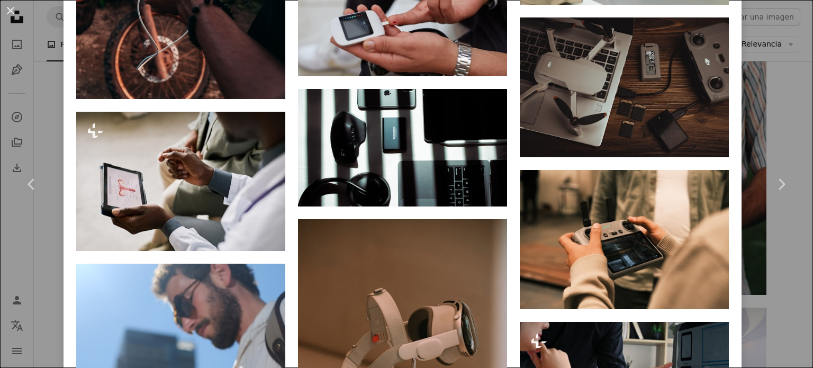
scroll to position [1288, 0]
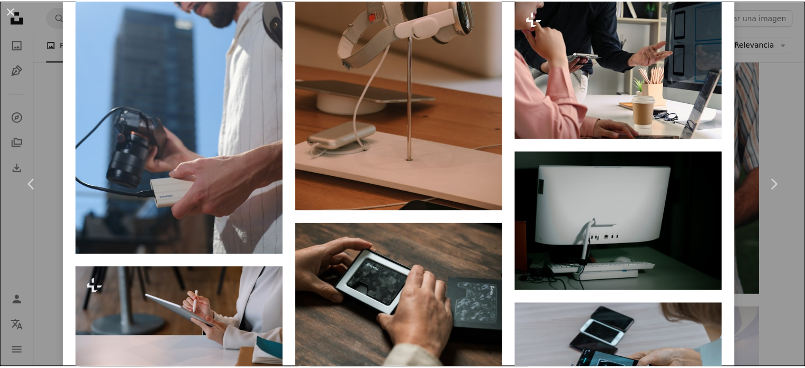
scroll to position [1610, 0]
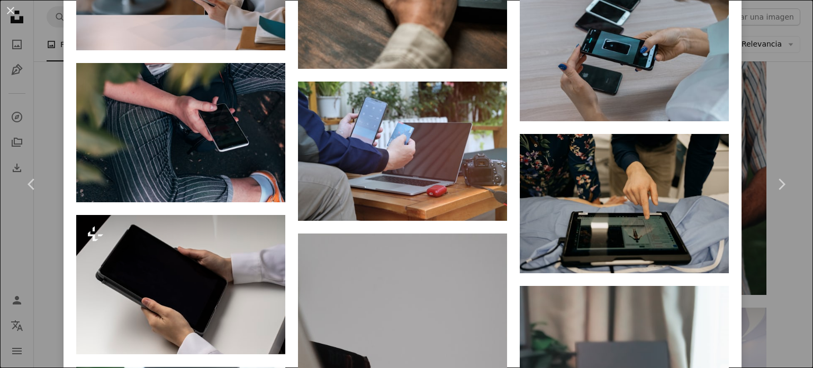
click at [777, 244] on div "An X shape Chevron left Chevron right Meg Jenson megjenson A heart A plus sign …" at bounding box center [406, 184] width 813 height 368
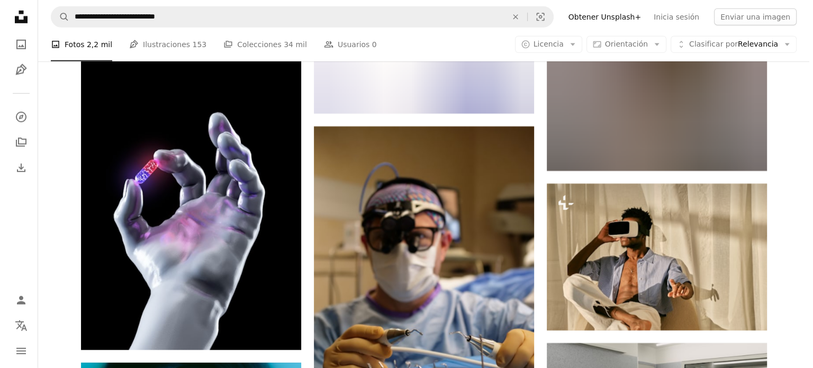
scroll to position [11396, 0]
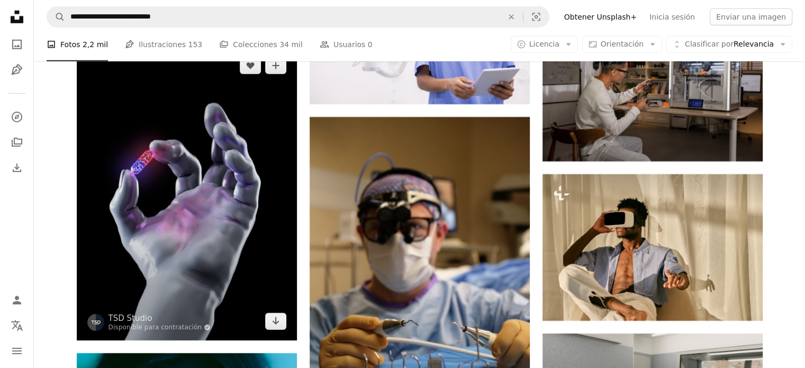
click at [254, 196] on img at bounding box center [187, 194] width 220 height 294
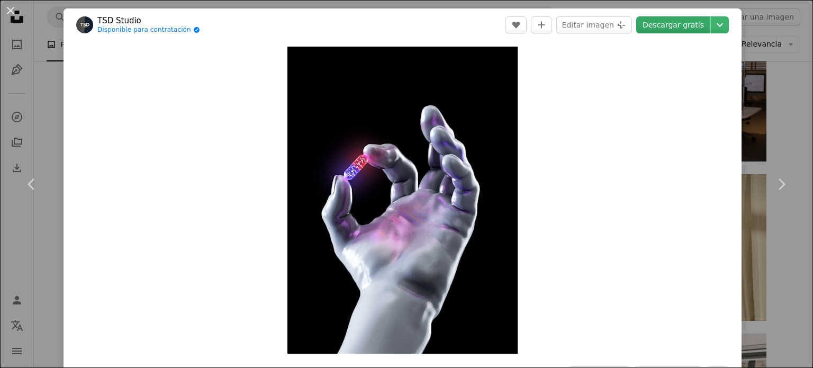
click at [654, 25] on link "Descargar gratis" at bounding box center [673, 24] width 74 height 17
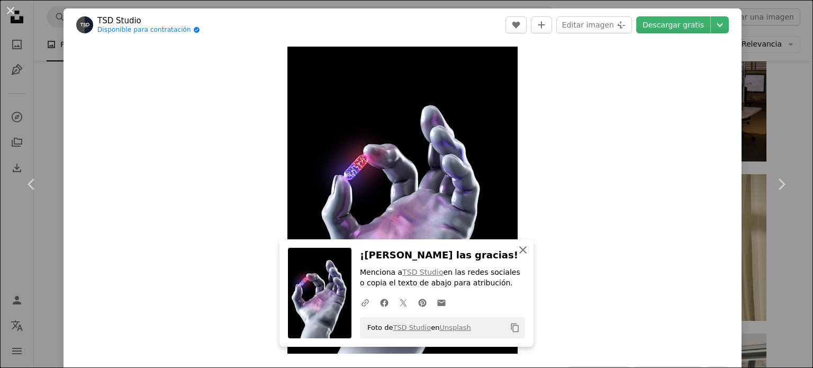
click at [519, 250] on icon "button" at bounding box center [522, 249] width 7 height 7
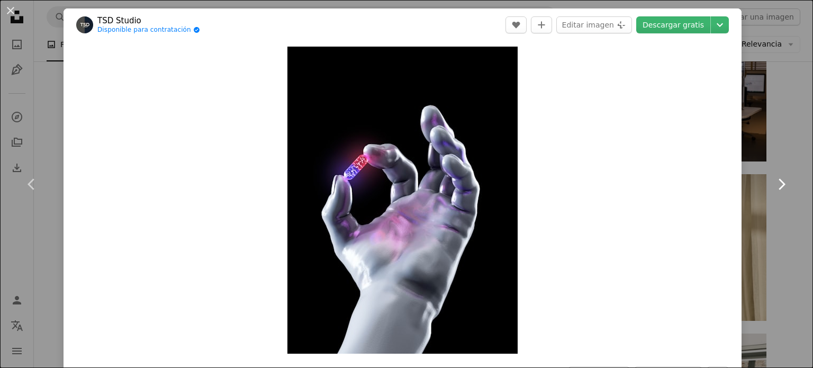
click at [788, 205] on link "Chevron right" at bounding box center [782, 184] width 64 height 102
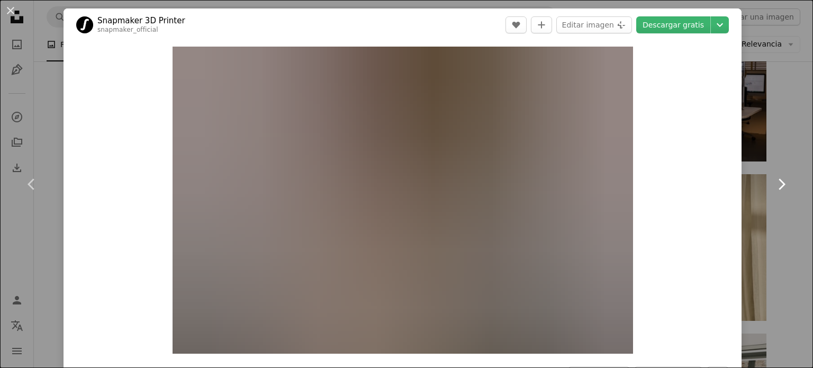
click at [790, 205] on link "Chevron right" at bounding box center [782, 184] width 64 height 102
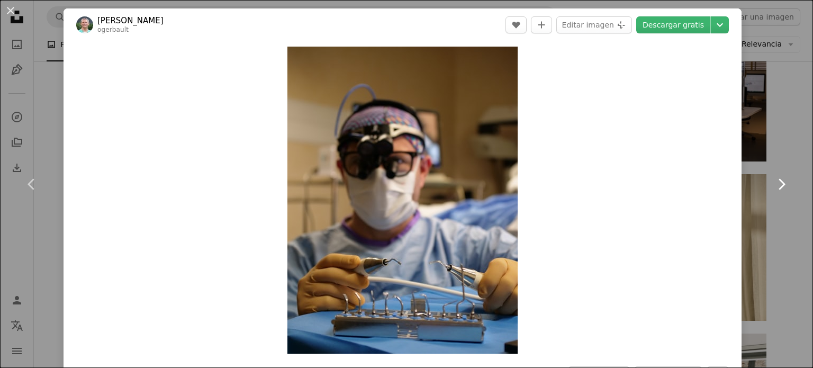
click at [790, 205] on link "Chevron right" at bounding box center [782, 184] width 64 height 102
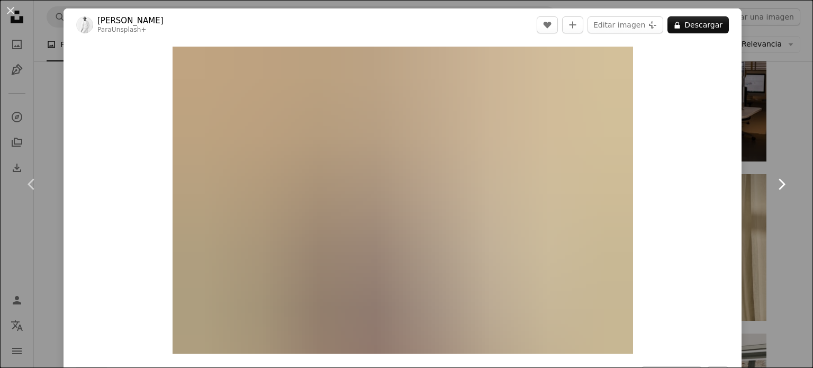
click at [790, 205] on link "Chevron right" at bounding box center [782, 184] width 64 height 102
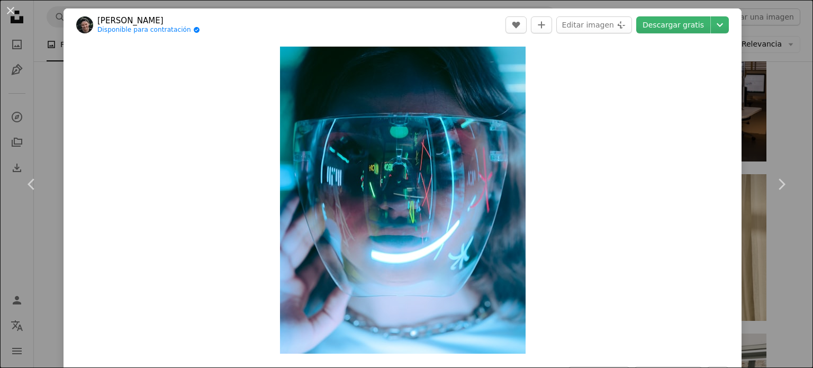
click at [786, 201] on link "Chevron right" at bounding box center [782, 184] width 64 height 102
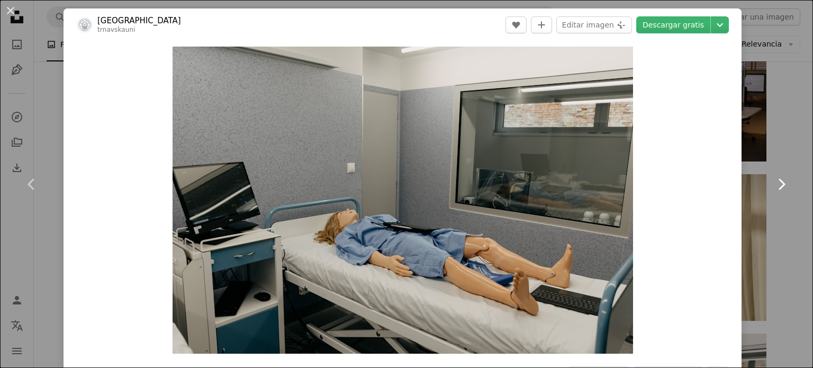
click at [786, 201] on link "Chevron right" at bounding box center [782, 184] width 64 height 102
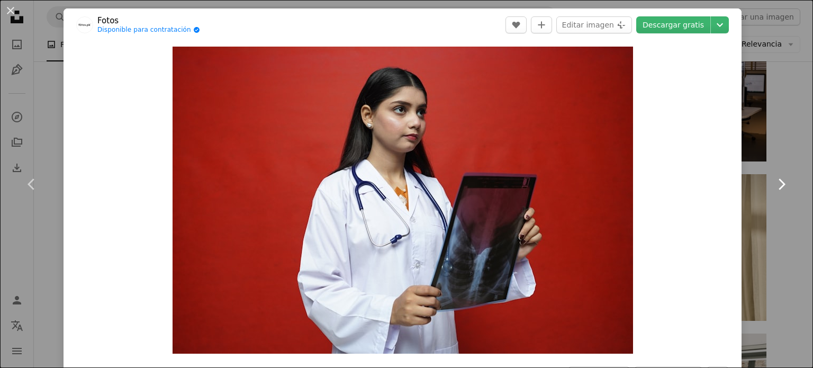
click at [786, 201] on link "Chevron right" at bounding box center [782, 184] width 64 height 102
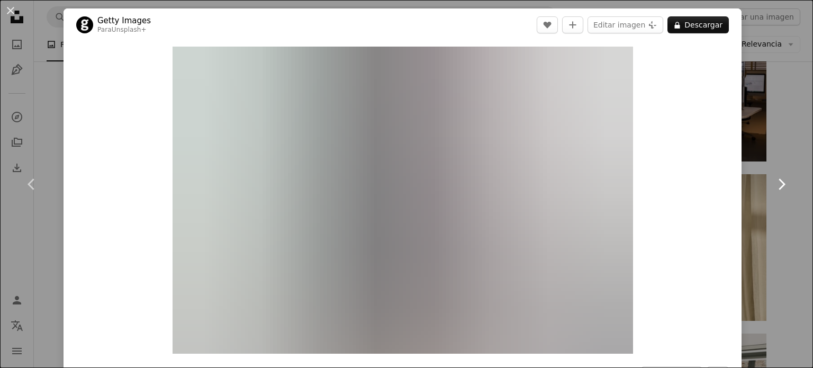
click at [786, 201] on link "Chevron right" at bounding box center [782, 184] width 64 height 102
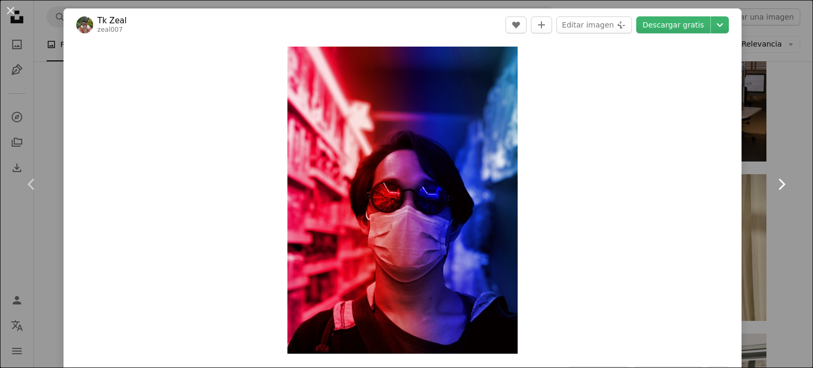
click at [786, 201] on link "Chevron right" at bounding box center [782, 184] width 64 height 102
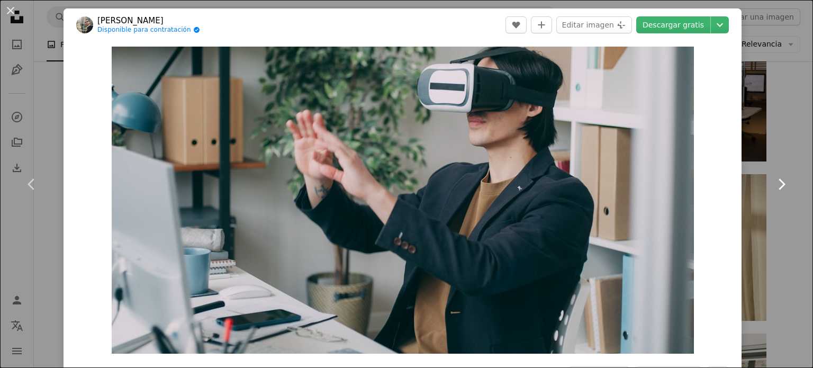
click at [786, 201] on link "Chevron right" at bounding box center [782, 184] width 64 height 102
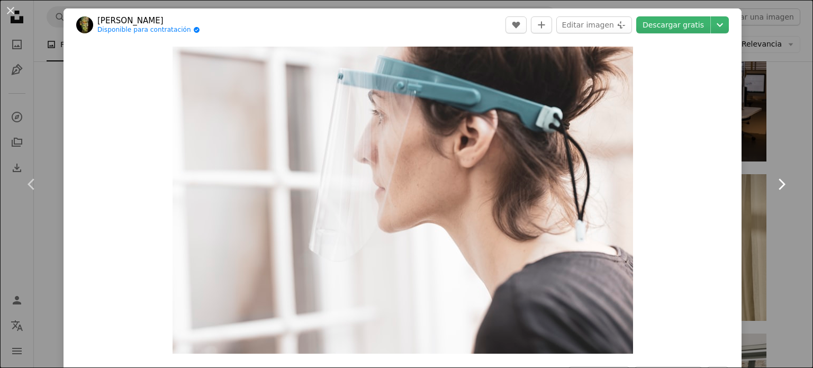
click at [786, 201] on link "Chevron right" at bounding box center [782, 184] width 64 height 102
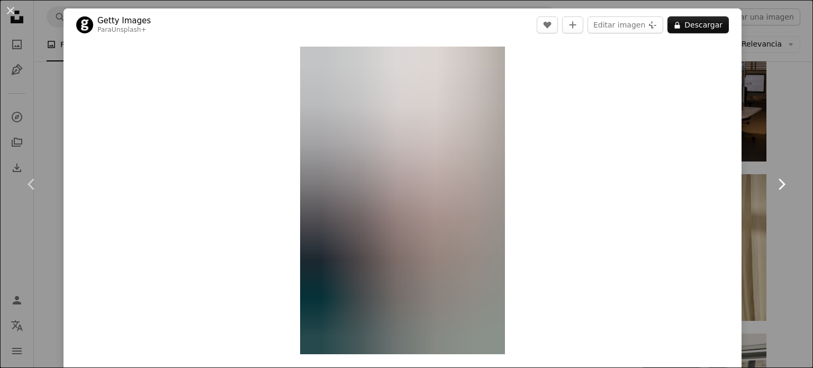
click at [786, 201] on link "Chevron right" at bounding box center [782, 184] width 64 height 102
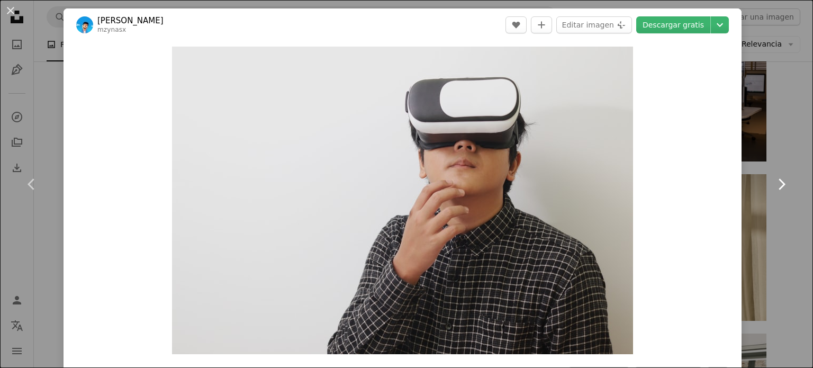
click at [786, 201] on link "Chevron right" at bounding box center [782, 184] width 64 height 102
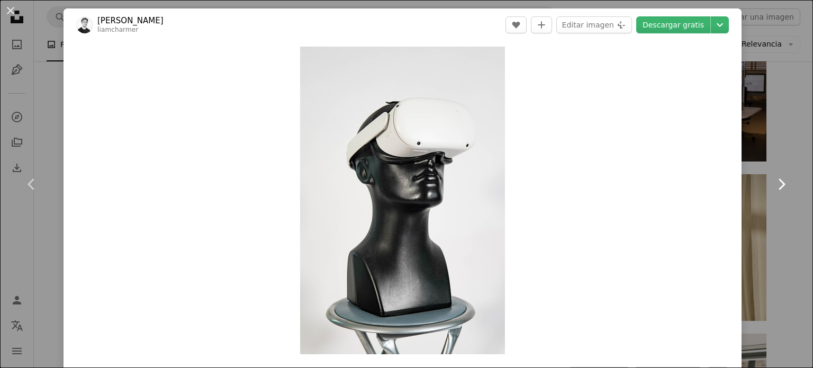
click at [786, 201] on link "Chevron right" at bounding box center [782, 184] width 64 height 102
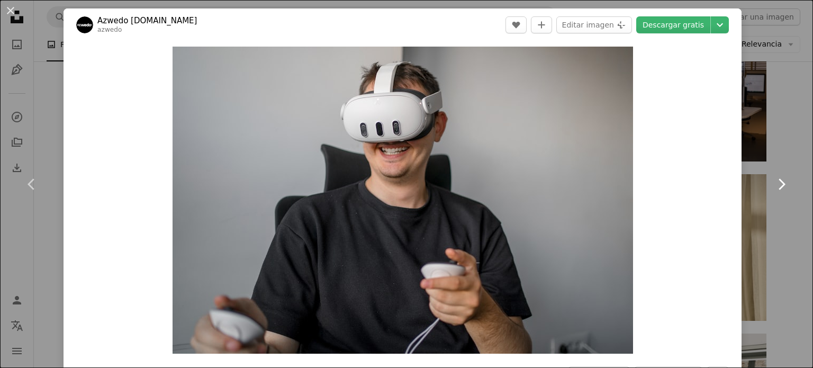
click at [786, 201] on link "Chevron right" at bounding box center [782, 184] width 64 height 102
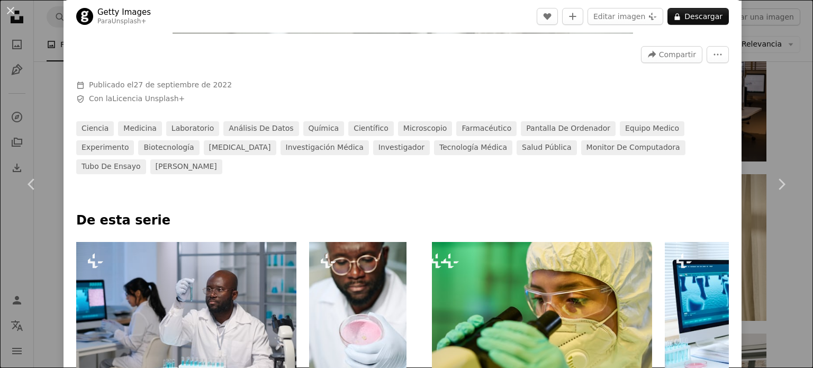
scroll to position [322, 0]
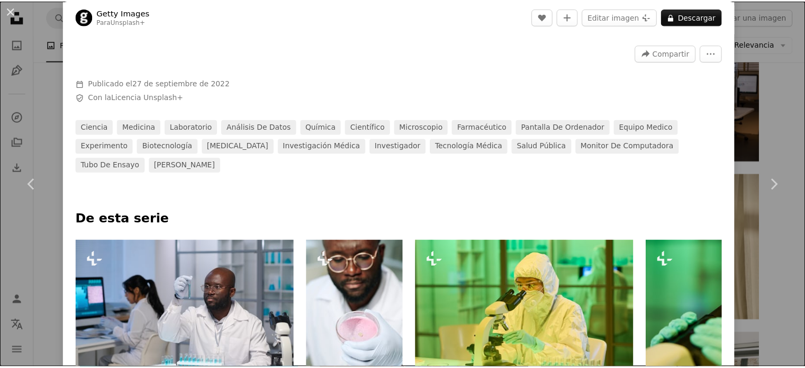
scroll to position [0, 0]
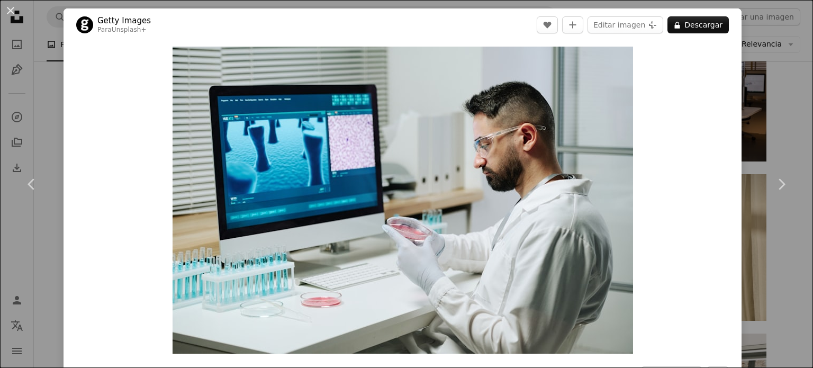
click at [775, 69] on div "An X shape Chevron left Chevron right Getty Images Para Unsplash+ A heart A plu…" at bounding box center [406, 184] width 813 height 368
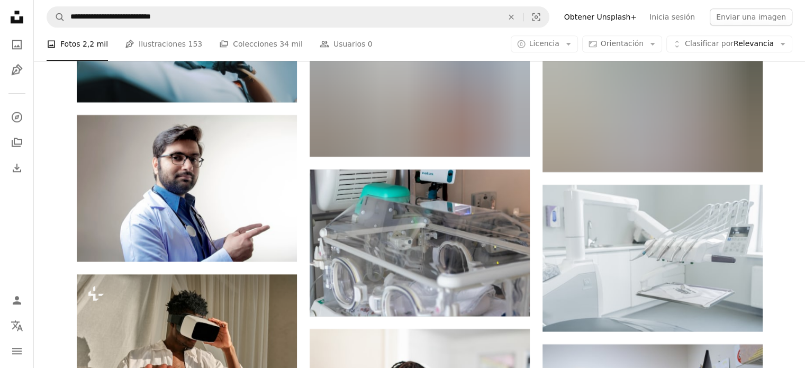
scroll to position [17287, 0]
